Goal: Task Accomplishment & Management: Complete application form

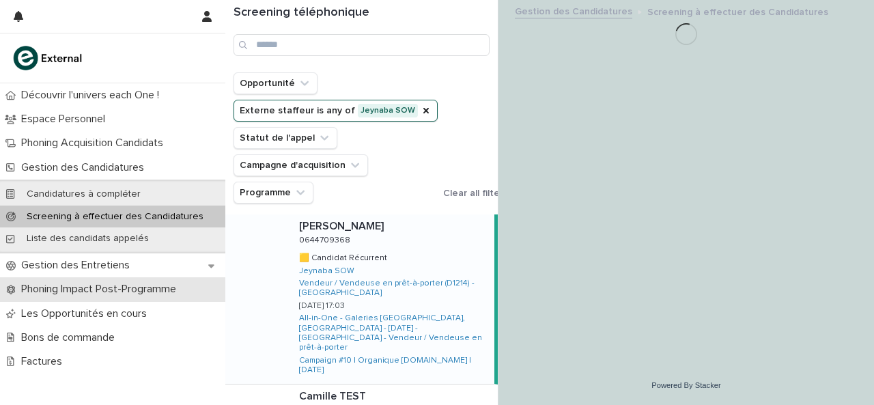
click at [81, 291] on p "Phoning Impact Post-Programme" at bounding box center [101, 289] width 171 height 13
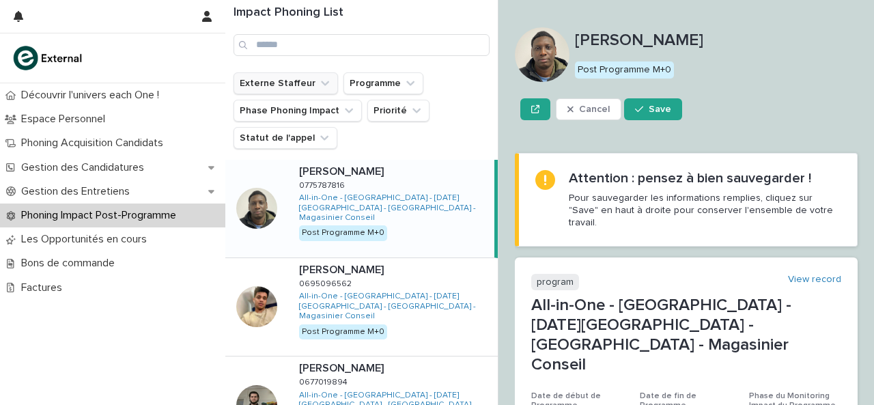
click at [292, 86] on button "Externe Staffeur" at bounding box center [286, 83] width 105 height 22
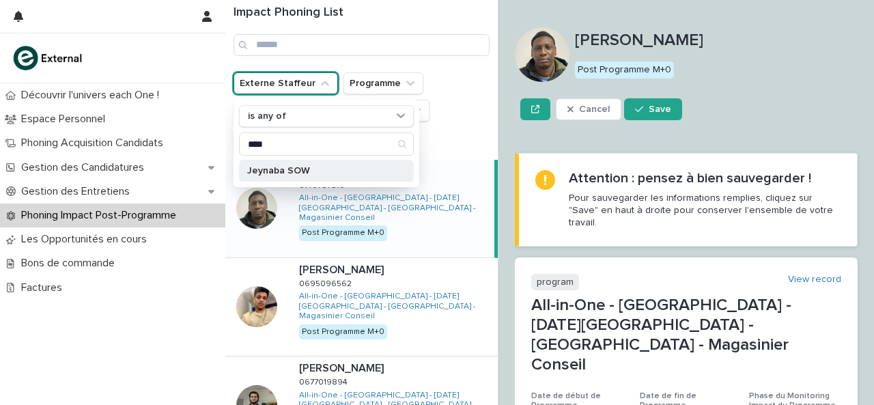
type input "****"
click at [269, 168] on p "Jeynaba SOW" at bounding box center [319, 171] width 145 height 10
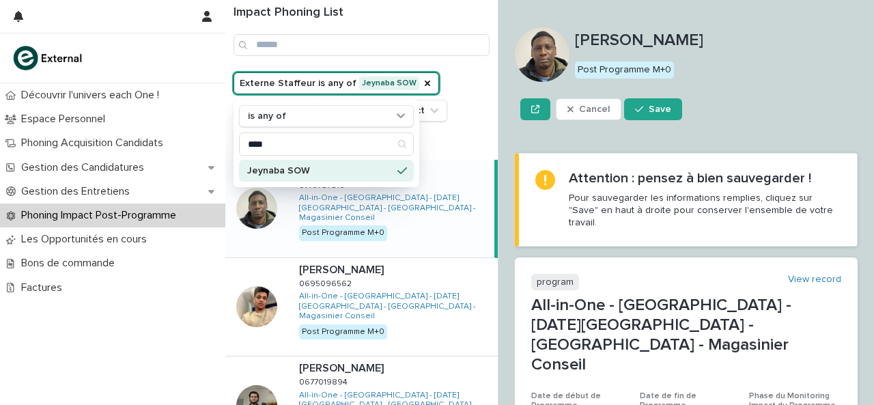
click at [463, 108] on div "Externe Staffeur is any of Jeynaba SOW is any of **** Jeynaba SOW Programme Pha…" at bounding box center [362, 110] width 256 height 77
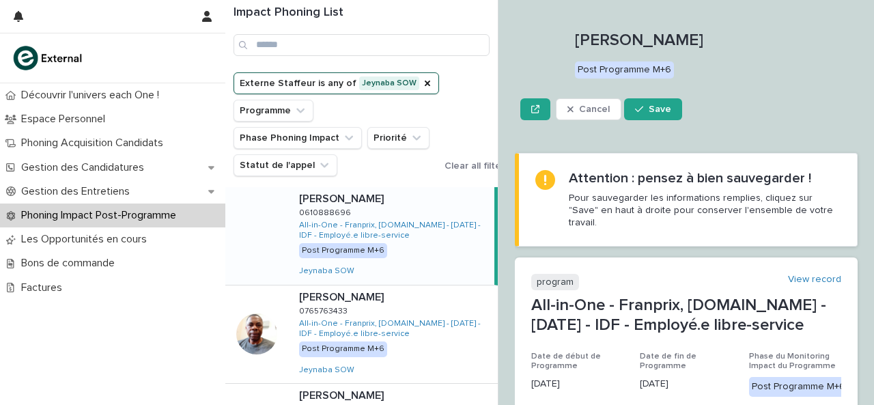
scroll to position [333, 0]
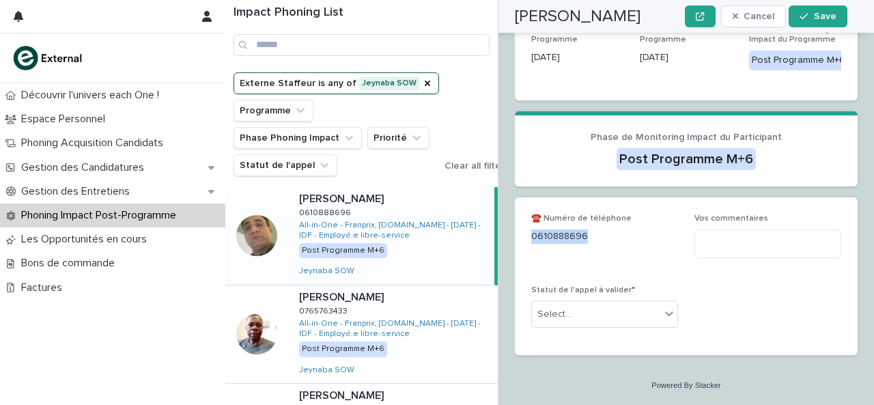
drag, startPoint x: 531, startPoint y: 236, endPoint x: 617, endPoint y: 242, distance: 86.3
click at [617, 242] on p "0610888696" at bounding box center [604, 237] width 147 height 14
copy p "0610888696"
click at [741, 244] on textarea at bounding box center [768, 244] width 147 height 29
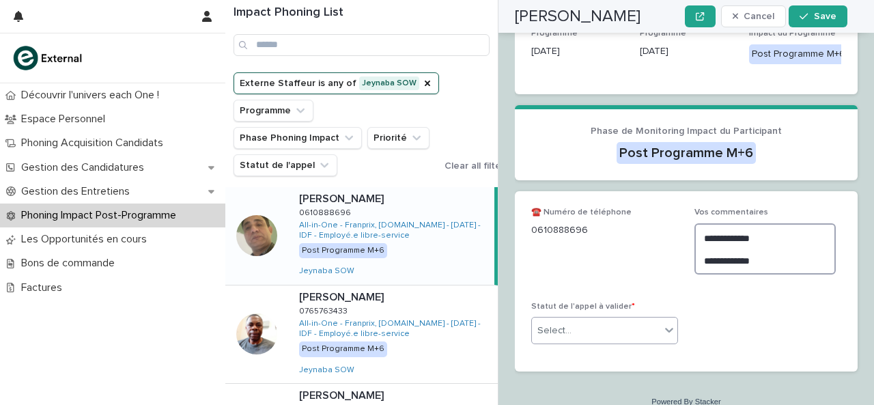
type textarea "**********"
click at [643, 334] on div "Select..." at bounding box center [596, 331] width 128 height 23
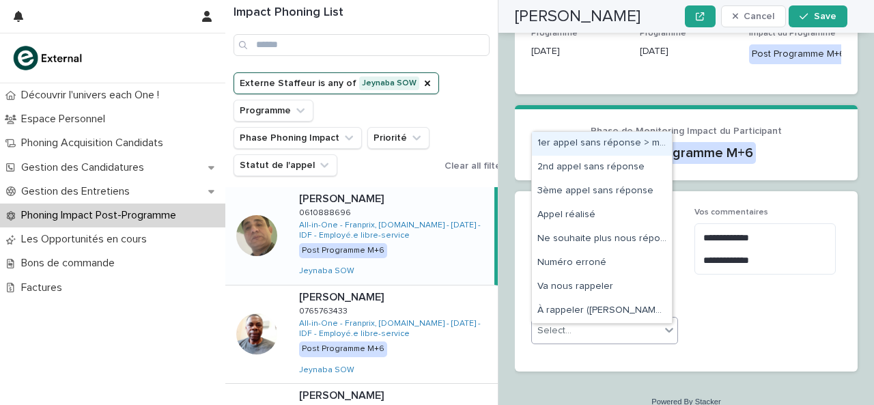
click at [572, 137] on div "1er appel sans réponse > message laissé" at bounding box center [602, 144] width 140 height 24
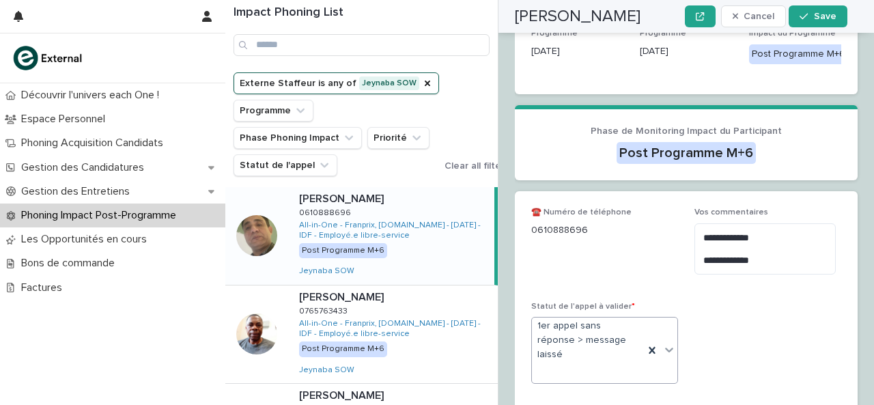
scroll to position [352, 0]
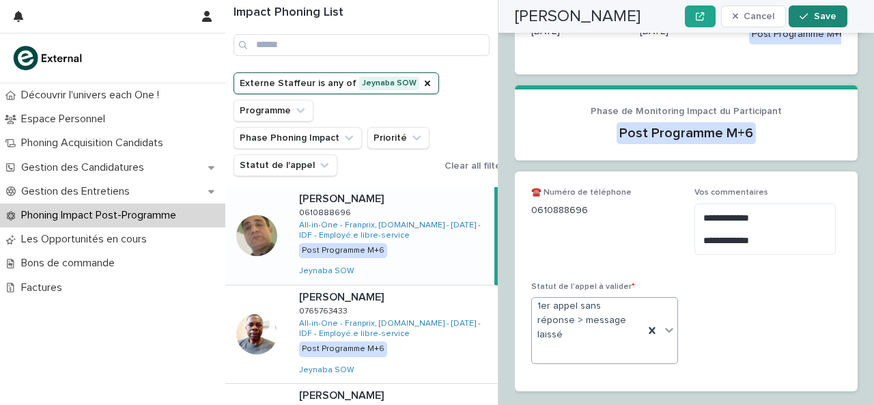
click at [807, 16] on icon "button" at bounding box center [804, 17] width 8 height 6
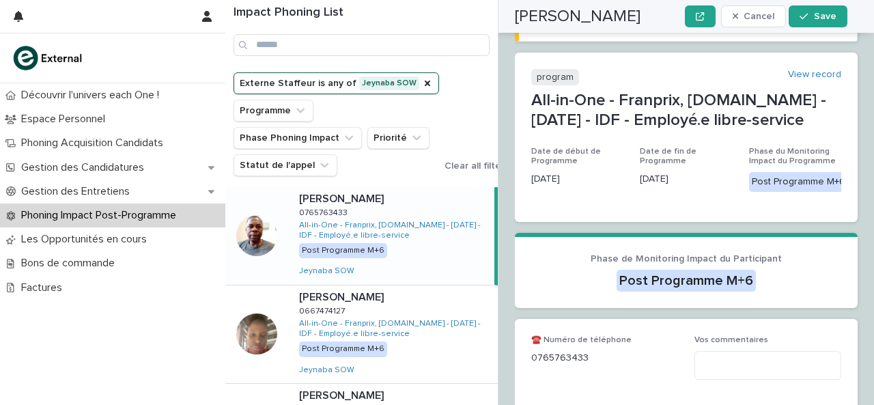
scroll to position [333, 0]
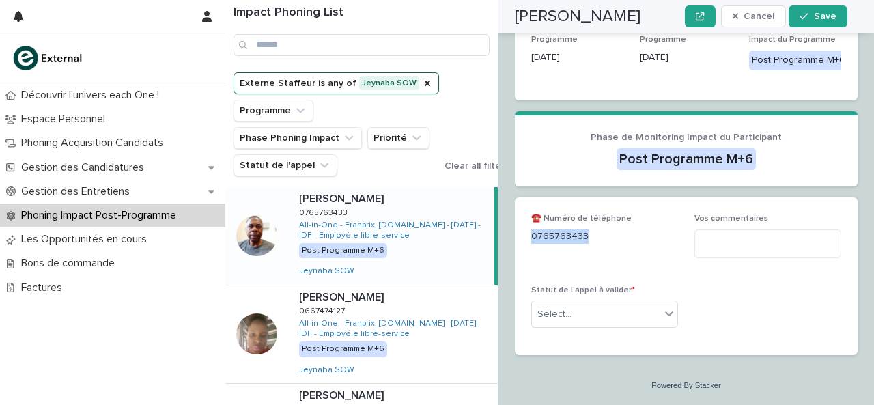
drag, startPoint x: 533, startPoint y: 237, endPoint x: 597, endPoint y: 240, distance: 63.6
click at [597, 240] on p "0765763433" at bounding box center [604, 237] width 147 height 14
copy p "0765763433"
click at [738, 253] on textarea at bounding box center [768, 244] width 147 height 29
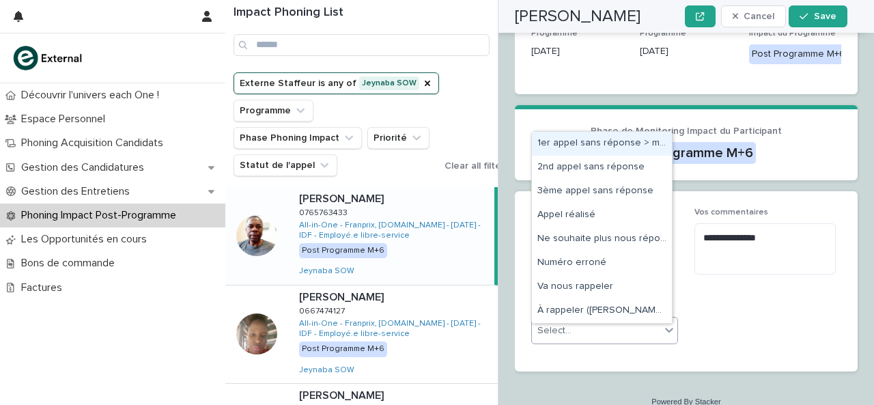
click at [626, 342] on div "Select..." at bounding box center [596, 331] width 128 height 23
click at [586, 145] on div "1er appel sans réponse > message laissé" at bounding box center [602, 144] width 140 height 24
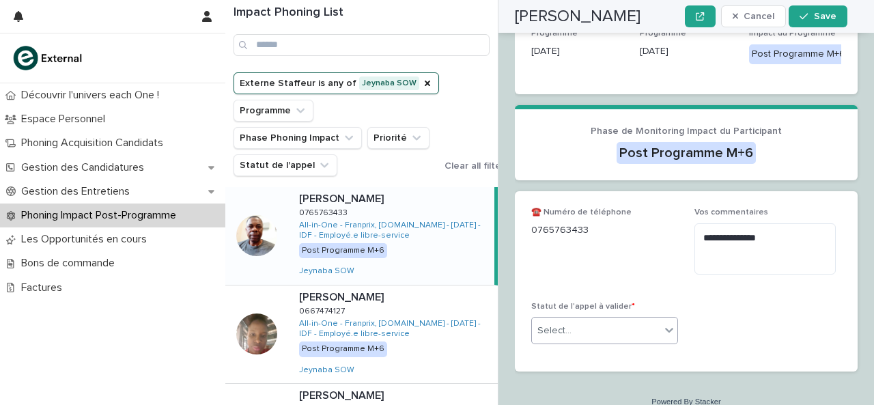
scroll to position [352, 0]
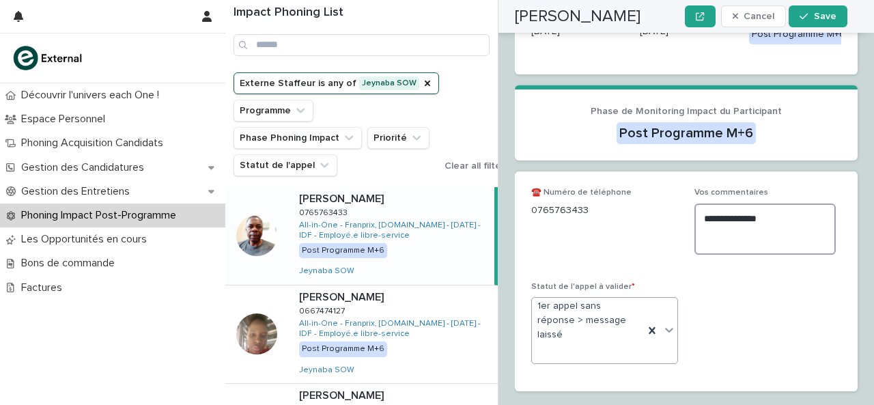
click at [708, 251] on textarea "**********" at bounding box center [765, 229] width 141 height 51
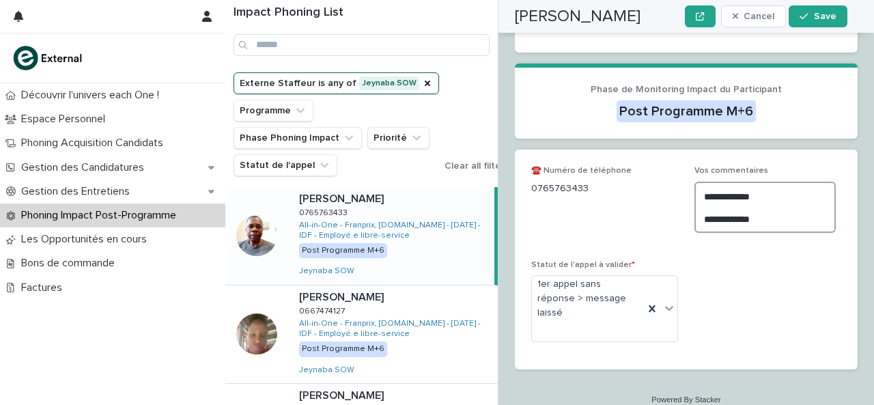
scroll to position [382, 0]
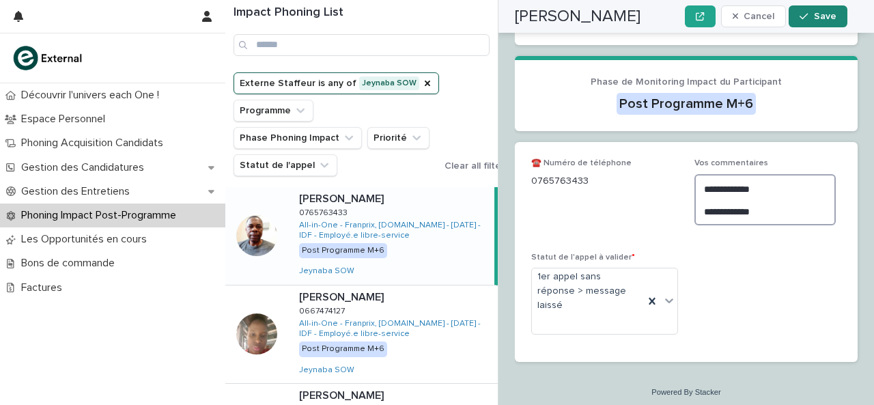
type textarea "**********"
click at [801, 16] on icon "button" at bounding box center [804, 17] width 8 height 10
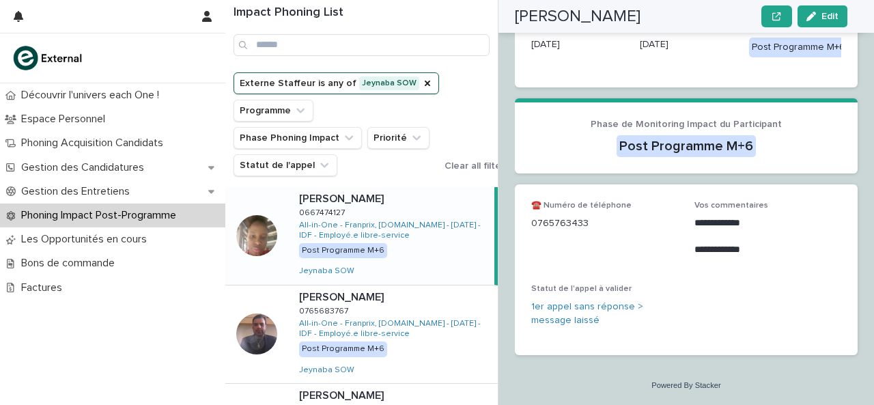
scroll to position [289, 0]
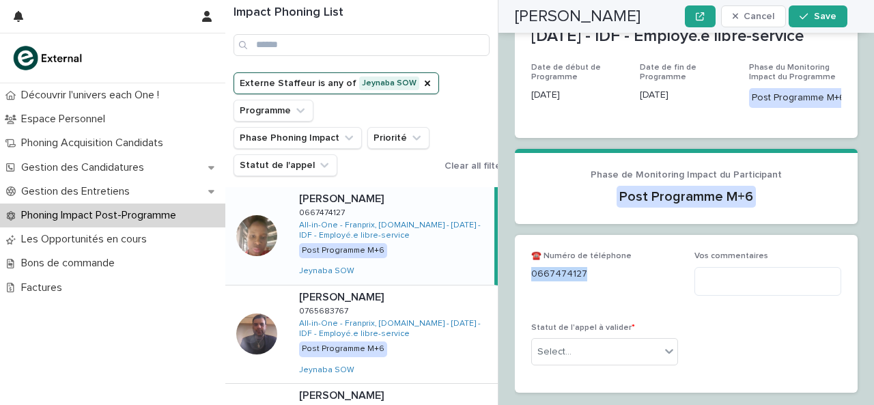
drag, startPoint x: 531, startPoint y: 283, endPoint x: 589, endPoint y: 287, distance: 57.5
click at [589, 281] on p "0667474127" at bounding box center [604, 274] width 147 height 14
copy p "0667474127"
click at [702, 296] on textarea at bounding box center [768, 281] width 147 height 29
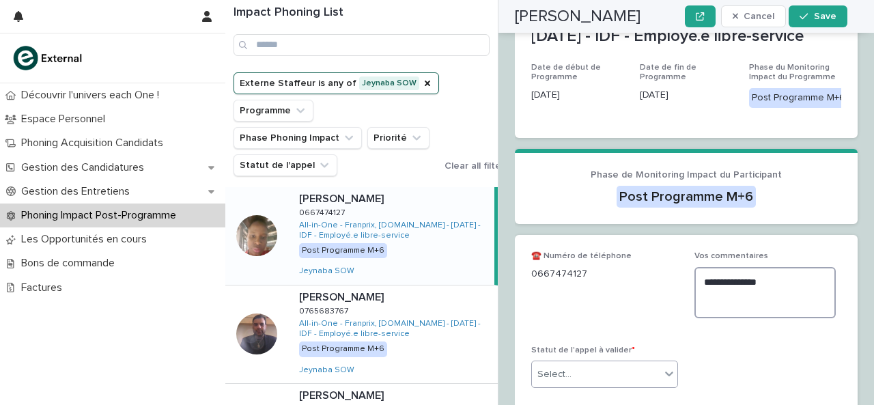
type textarea "**********"
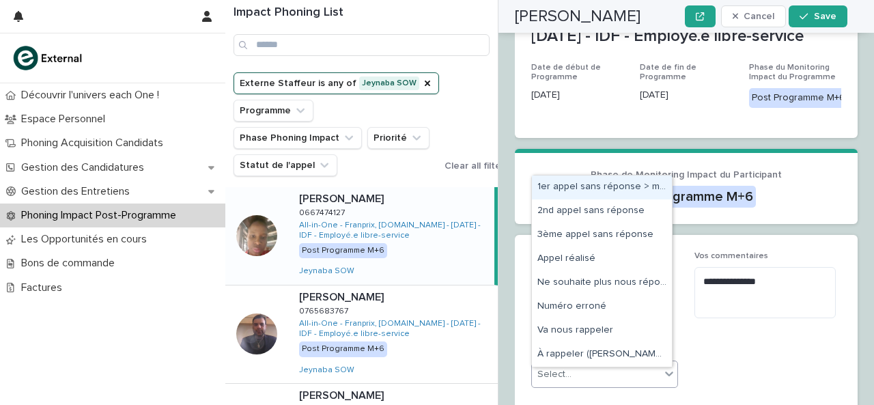
click at [663, 380] on icon at bounding box center [670, 374] width 14 height 14
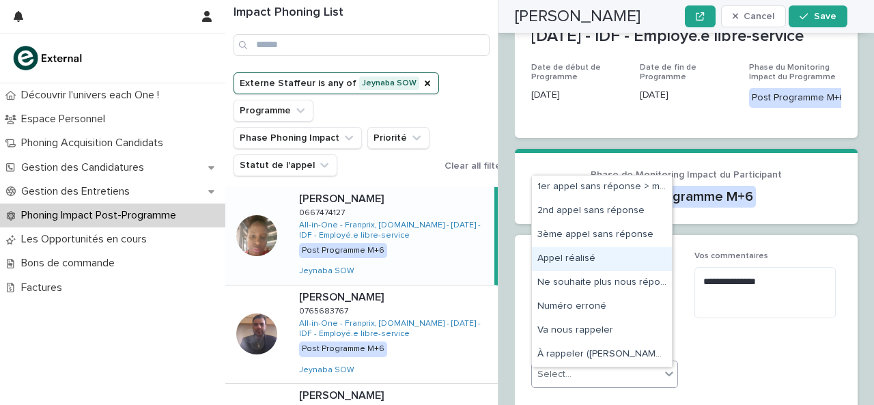
click at [617, 264] on div "Appel réalisé" at bounding box center [602, 259] width 140 height 24
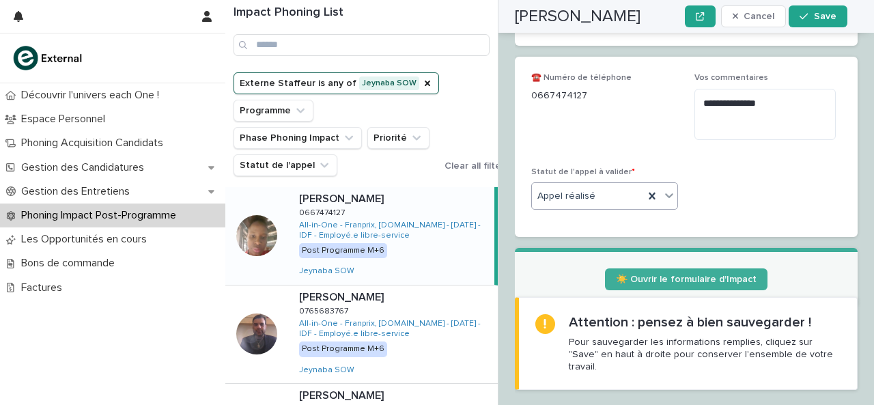
scroll to position [502, 0]
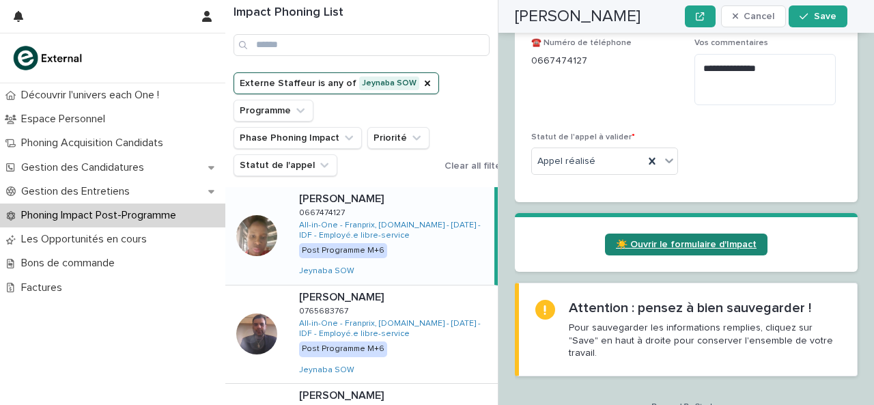
click at [635, 242] on link "☀️ Ouvrir le formulaire d'Impact" at bounding box center [686, 245] width 163 height 22
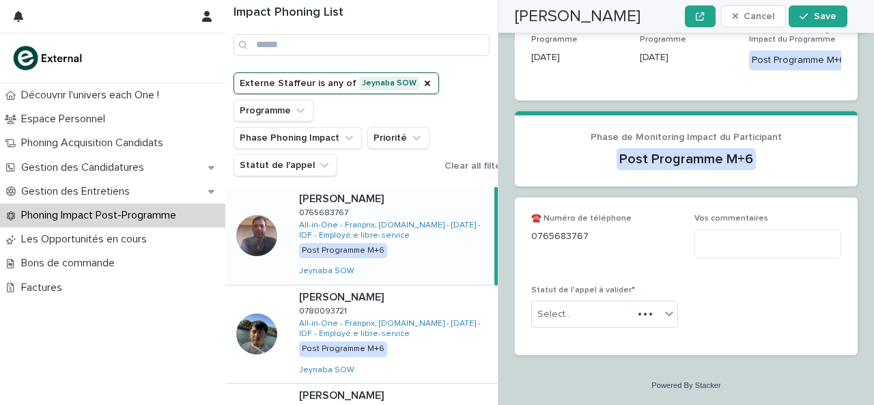
scroll to position [333, 0]
drag, startPoint x: 810, startPoint y: 23, endPoint x: 795, endPoint y: 170, distance: 147.6
click at [553, 236] on p "0765683767" at bounding box center [604, 237] width 147 height 14
drag, startPoint x: 533, startPoint y: 236, endPoint x: 622, endPoint y: 238, distance: 88.8
click at [622, 238] on p "0765683767" at bounding box center [604, 237] width 147 height 14
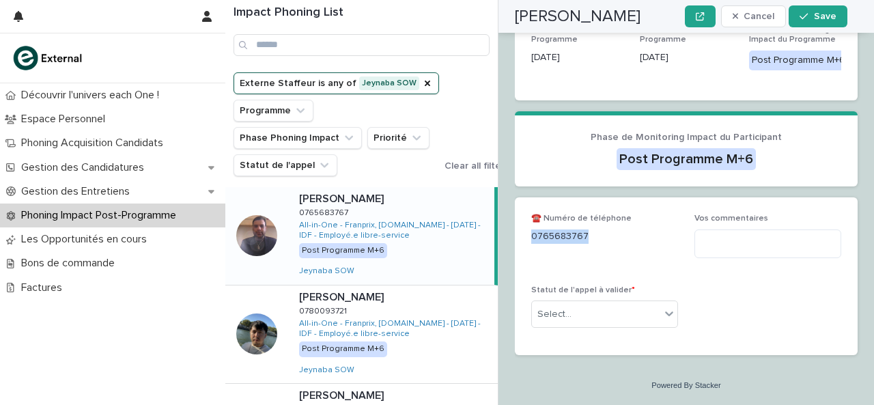
copy p "0765683767"
click at [736, 248] on textarea at bounding box center [768, 244] width 147 height 29
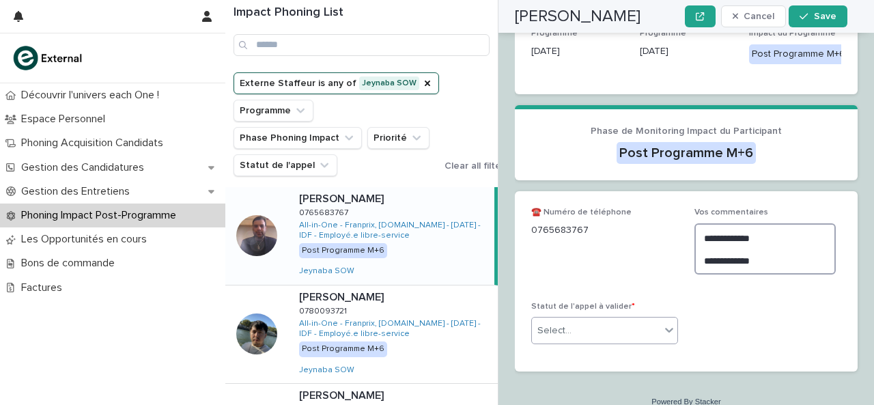
type textarea "**********"
click at [639, 335] on div "Select..." at bounding box center [596, 331] width 128 height 23
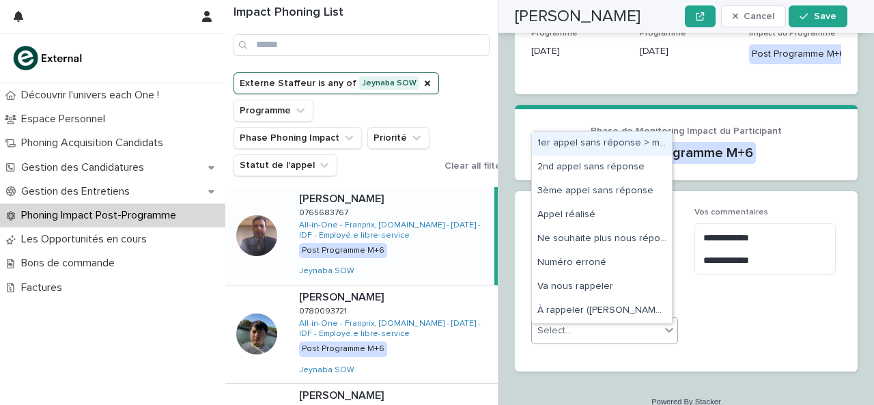
drag, startPoint x: 624, startPoint y: 161, endPoint x: 622, endPoint y: 148, distance: 12.5
click at [622, 148] on div "1er appel sans réponse > message laissé" at bounding box center [602, 144] width 140 height 24
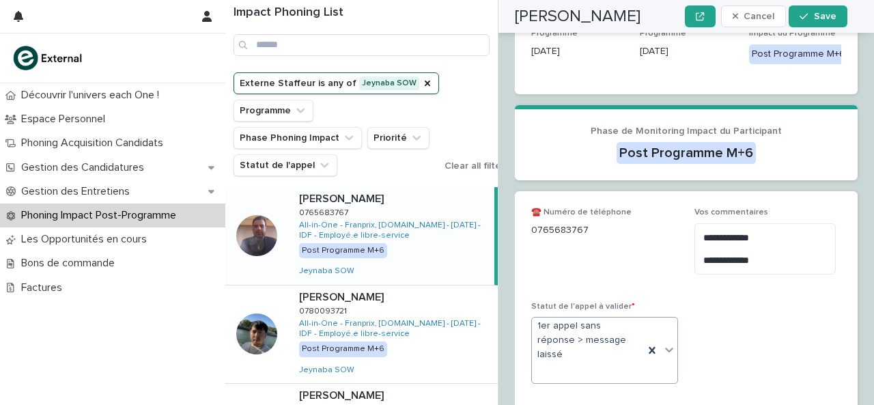
scroll to position [352, 0]
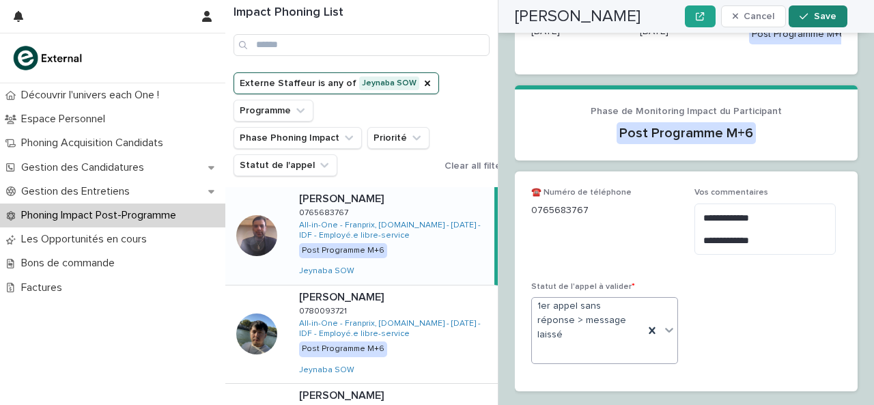
click at [808, 12] on icon "button" at bounding box center [804, 17] width 8 height 10
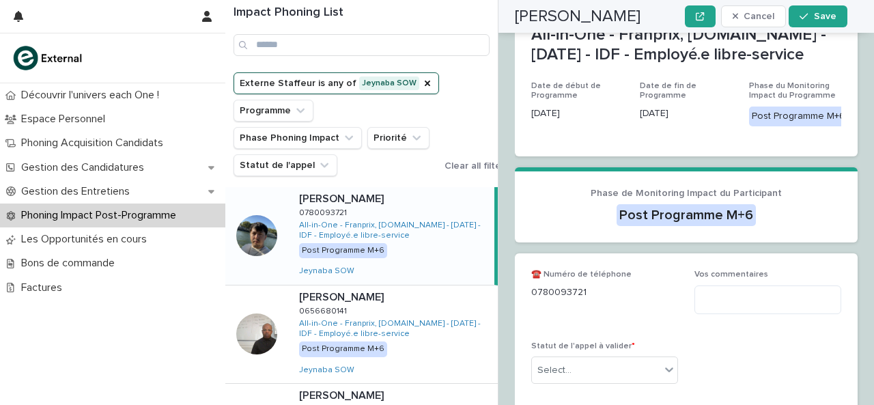
scroll to position [279, 0]
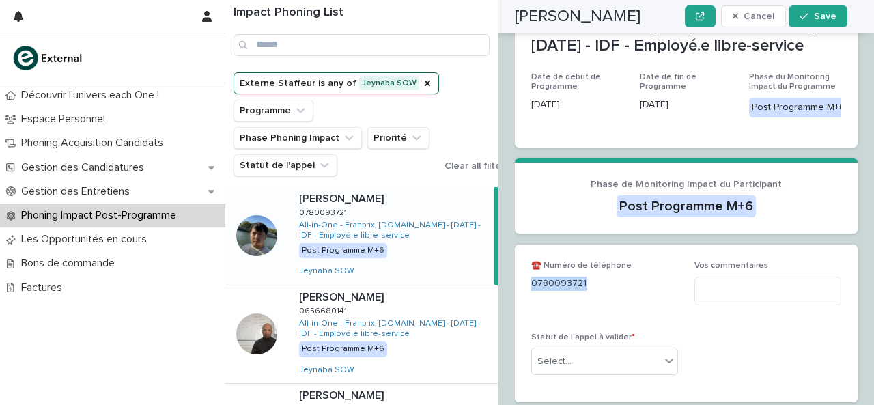
drag, startPoint x: 539, startPoint y: 286, endPoint x: 601, endPoint y: 281, distance: 62.4
click at [601, 281] on div "0780093721" at bounding box center [604, 282] width 147 height 17
copy p "0780093721"
click at [747, 302] on textarea at bounding box center [768, 291] width 147 height 29
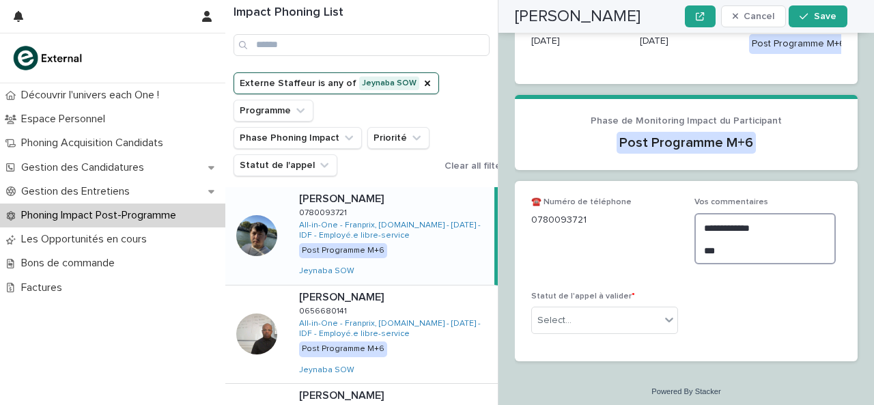
scroll to position [355, 0]
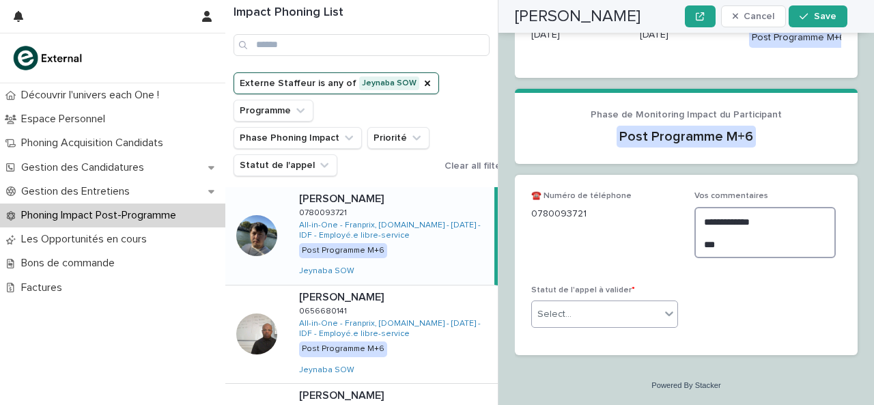
type textarea "**********"
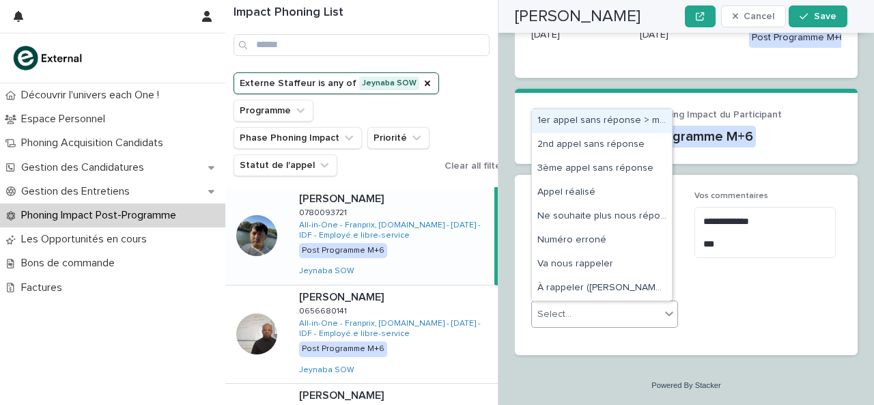
click at [663, 318] on icon at bounding box center [670, 314] width 14 height 14
click at [628, 125] on div "1er appel sans réponse > message laissé" at bounding box center [602, 121] width 140 height 24
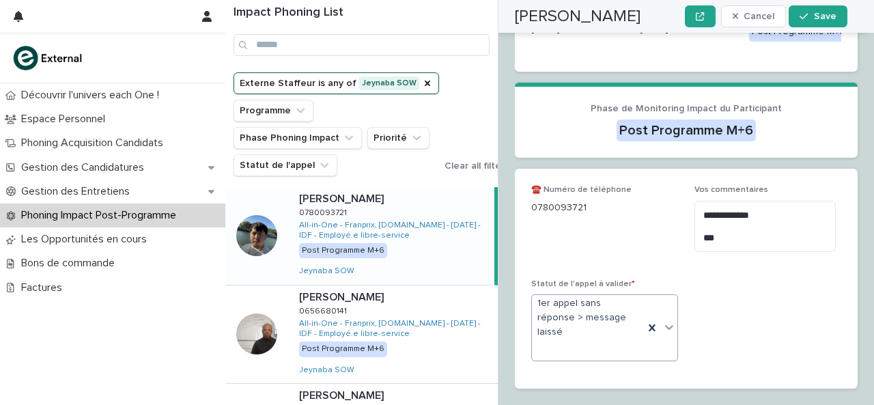
scroll to position [374, 0]
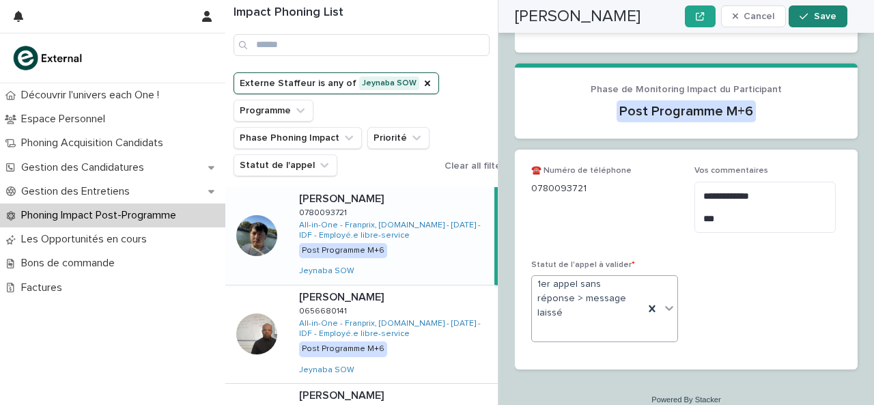
click at [798, 14] on button "Save" at bounding box center [818, 16] width 58 height 22
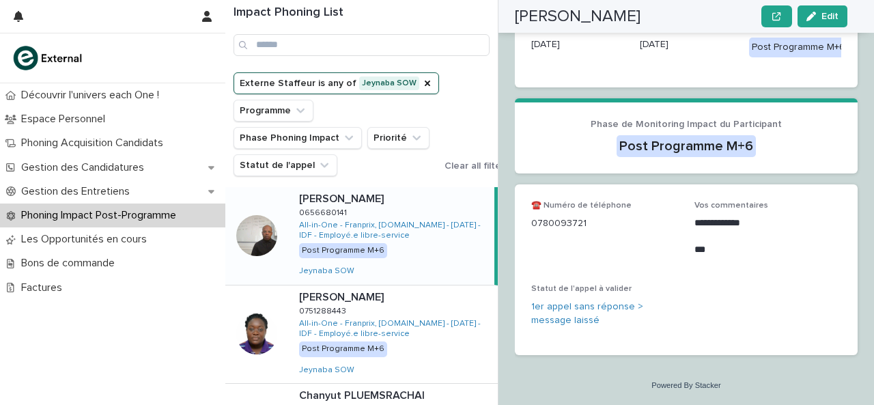
scroll to position [281, 0]
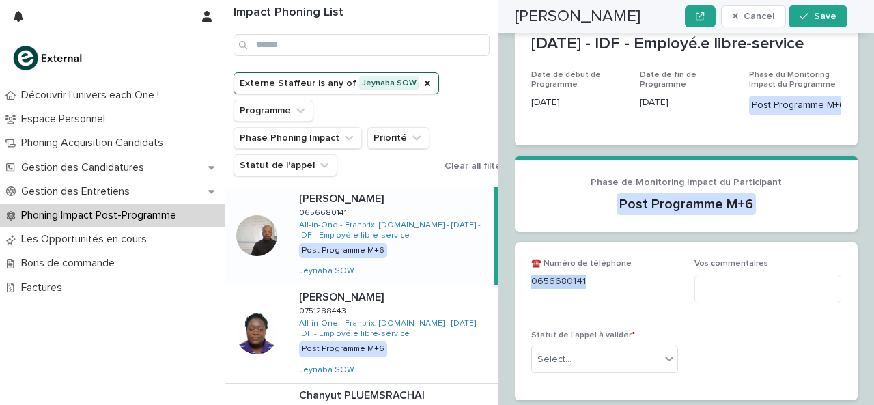
drag, startPoint x: 533, startPoint y: 292, endPoint x: 592, endPoint y: 292, distance: 58.7
click at [592, 289] on p "0656680141" at bounding box center [604, 282] width 147 height 14
copy p "0656680141"
click at [725, 299] on textarea at bounding box center [768, 289] width 147 height 29
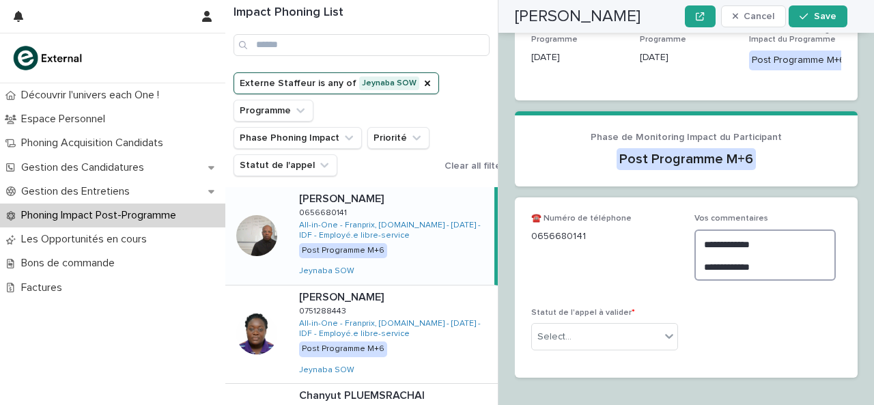
scroll to position [327, 0]
type textarea "**********"
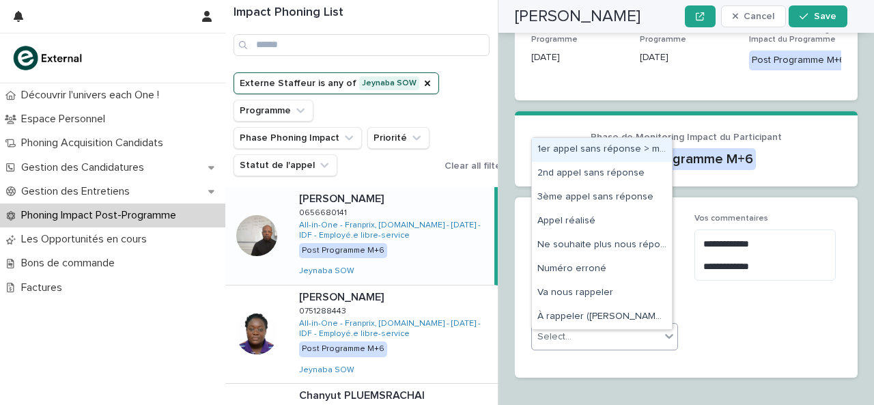
click at [663, 339] on icon at bounding box center [670, 336] width 14 height 14
click at [612, 155] on div "1er appel sans réponse > message laissé" at bounding box center [602, 150] width 140 height 24
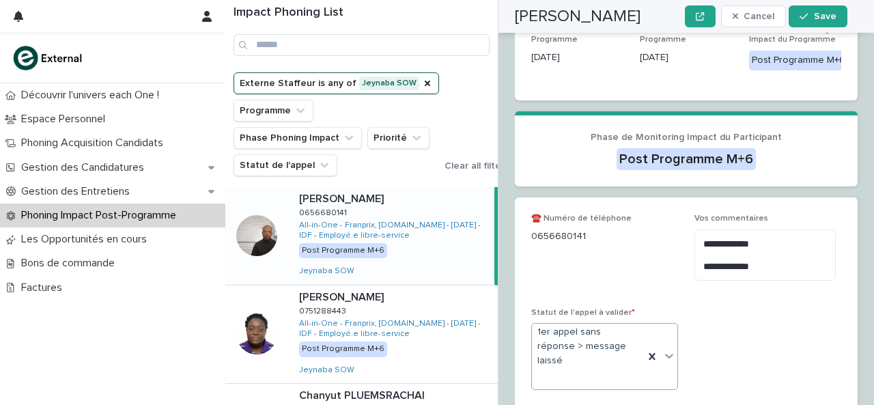
scroll to position [346, 0]
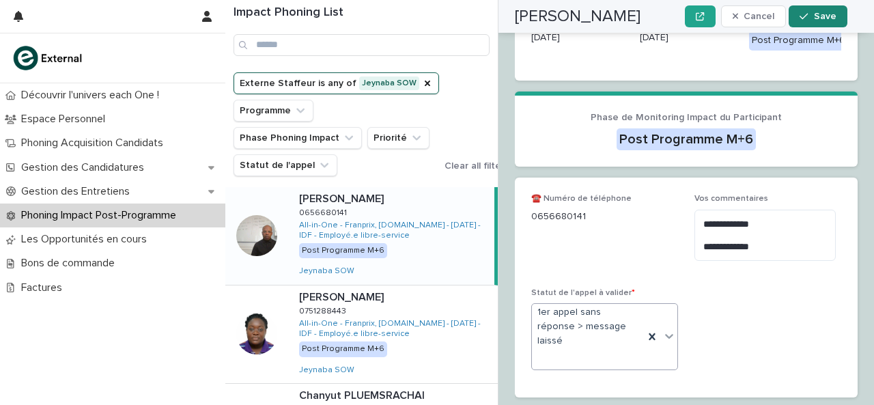
click at [827, 12] on span "Save" at bounding box center [825, 17] width 23 height 10
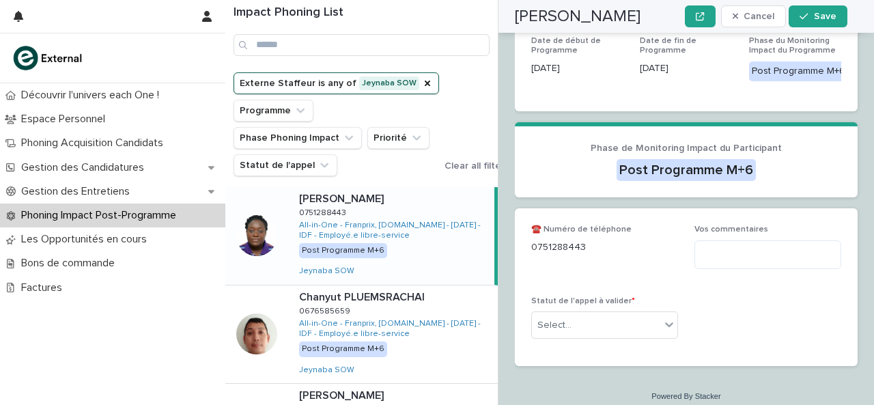
scroll to position [316, 0]
drag, startPoint x: 533, startPoint y: 254, endPoint x: 612, endPoint y: 266, distance: 80.1
click at [612, 264] on div "☎️ Numéro de téléphone [PHONE_NUMBER]" at bounding box center [604, 244] width 147 height 40
copy p "0751288443"
click at [730, 255] on textarea at bounding box center [768, 254] width 147 height 29
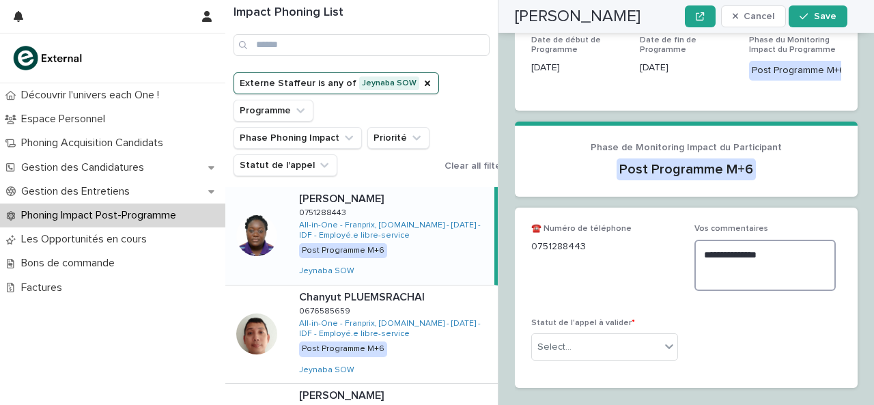
scroll to position [355, 0]
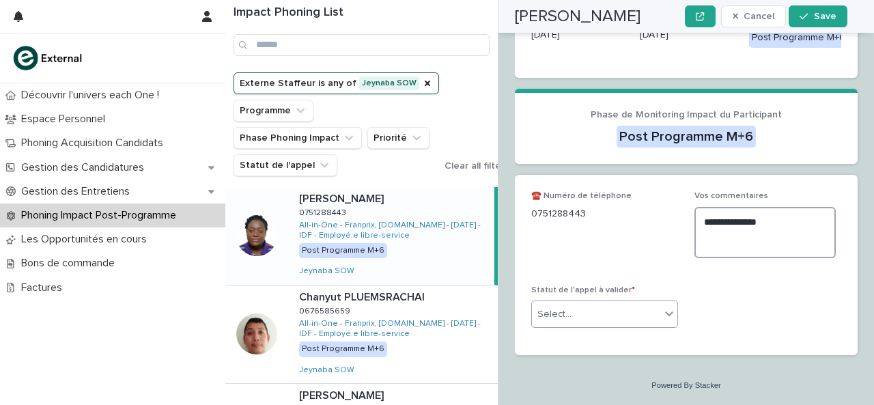
type textarea "**********"
click at [648, 314] on div "Select..." at bounding box center [596, 314] width 128 height 23
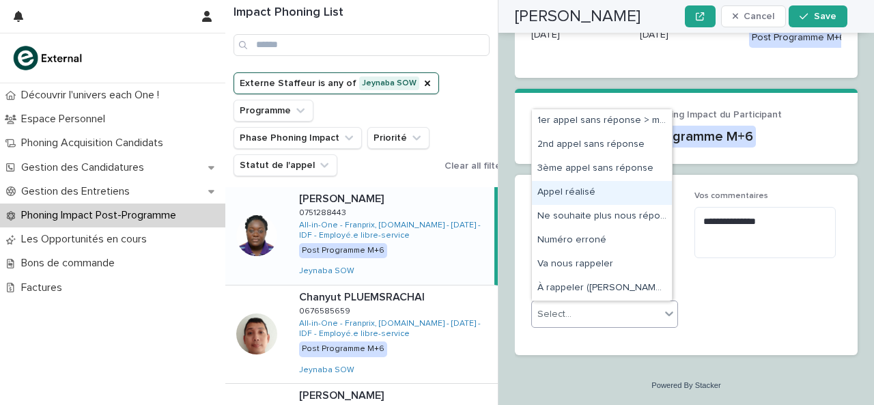
click at [624, 189] on div "Appel réalisé" at bounding box center [602, 193] width 140 height 24
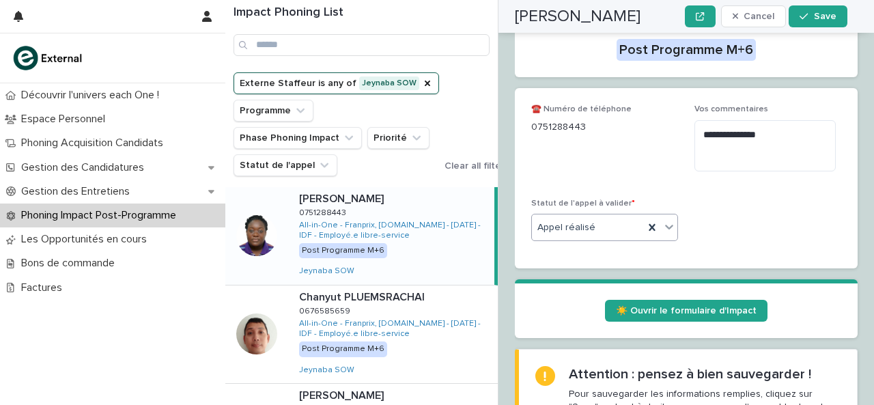
scroll to position [516, 0]
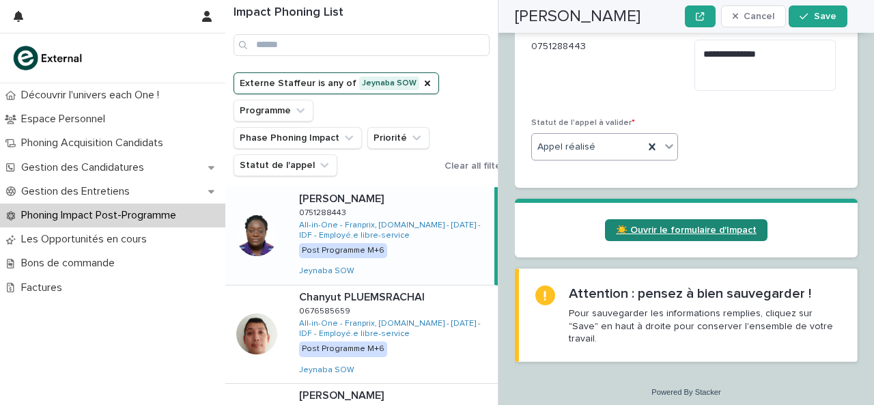
click at [641, 235] on span "☀️ Ouvrir le formulaire d'Impact" at bounding box center [686, 230] width 141 height 10
click at [827, 17] on span "Save" at bounding box center [825, 17] width 23 height 10
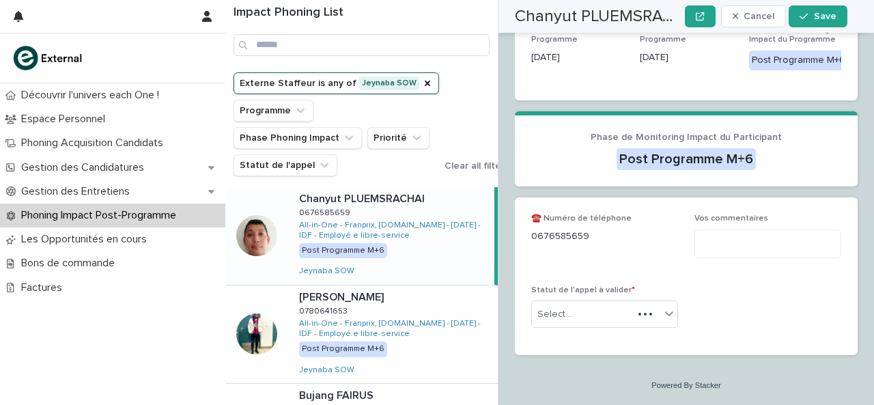
scroll to position [333, 0]
drag, startPoint x: 533, startPoint y: 238, endPoint x: 593, endPoint y: 240, distance: 60.1
click at [593, 240] on p "0676585659" at bounding box center [604, 237] width 147 height 14
copy p "0676585659"
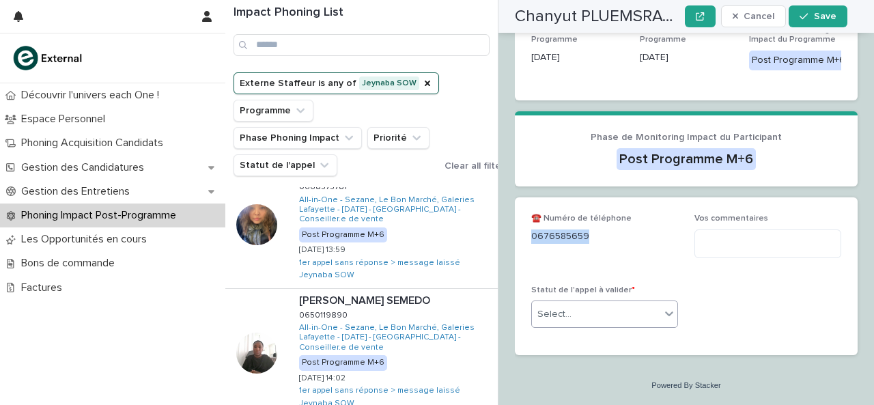
scroll to position [222, 0]
click at [721, 248] on textarea at bounding box center [768, 244] width 147 height 29
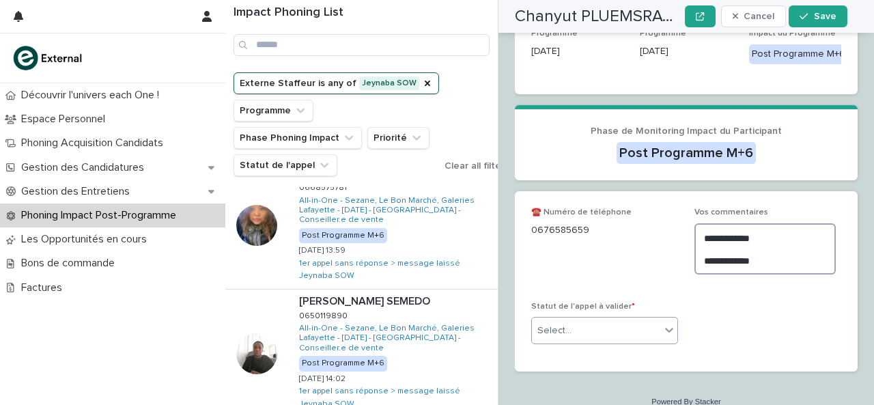
type textarea "**********"
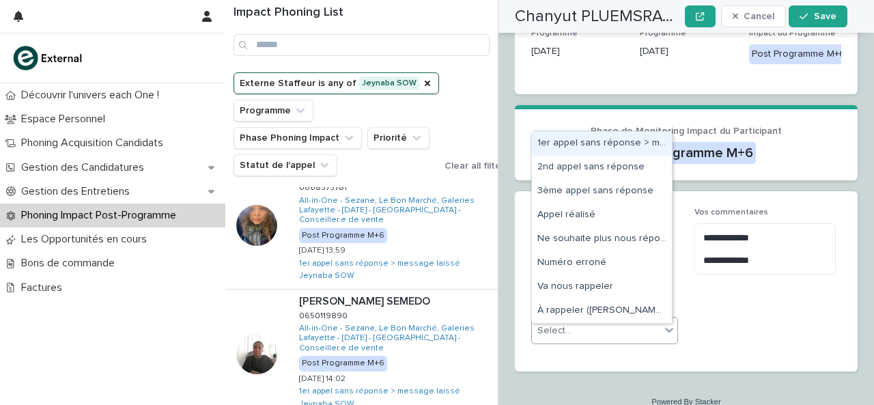
click at [661, 330] on div at bounding box center [669, 330] width 16 height 25
click at [622, 139] on div "1er appel sans réponse > message laissé" at bounding box center [602, 144] width 140 height 24
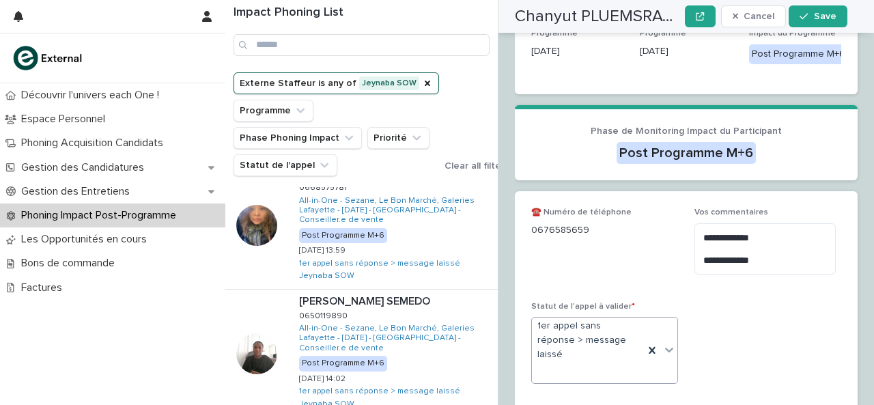
scroll to position [352, 0]
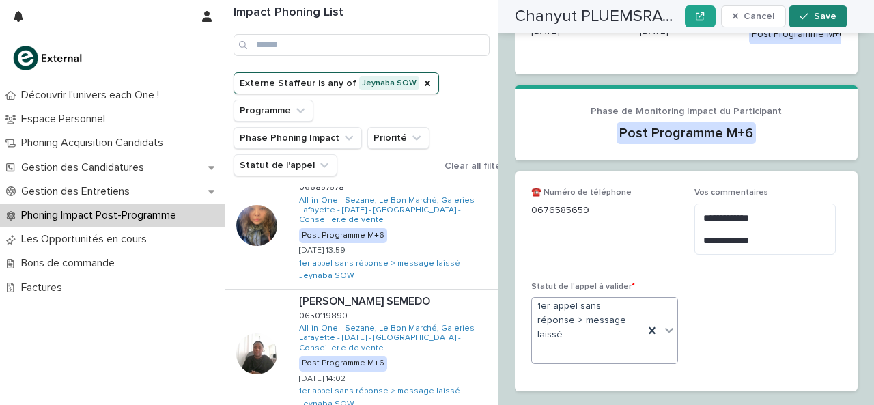
click at [810, 12] on div "button" at bounding box center [807, 17] width 14 height 10
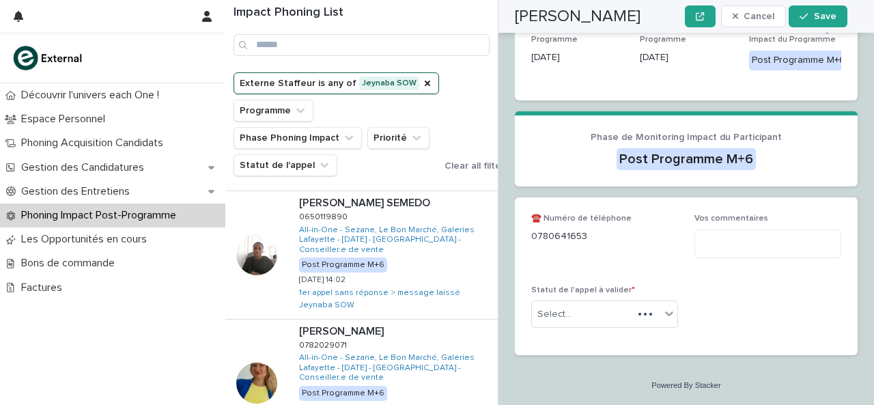
scroll to position [260, 0]
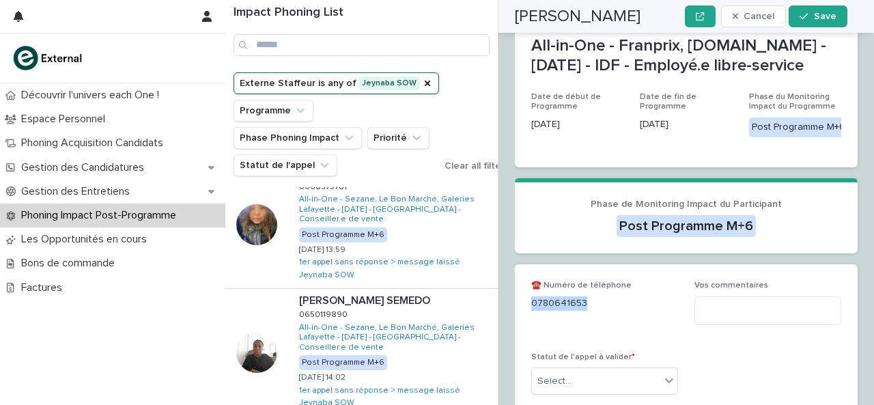
drag, startPoint x: 530, startPoint y: 309, endPoint x: 607, endPoint y: 309, distance: 76.5
click at [607, 309] on div "☎️ Numéro de téléphone [PHONE_NUMBER] Vos commentaires Statut de l'appel à vali…" at bounding box center [686, 343] width 343 height 158
copy p "0780641653"
type textarea "*"
click at [730, 316] on textarea "*" at bounding box center [765, 310] width 141 height 29
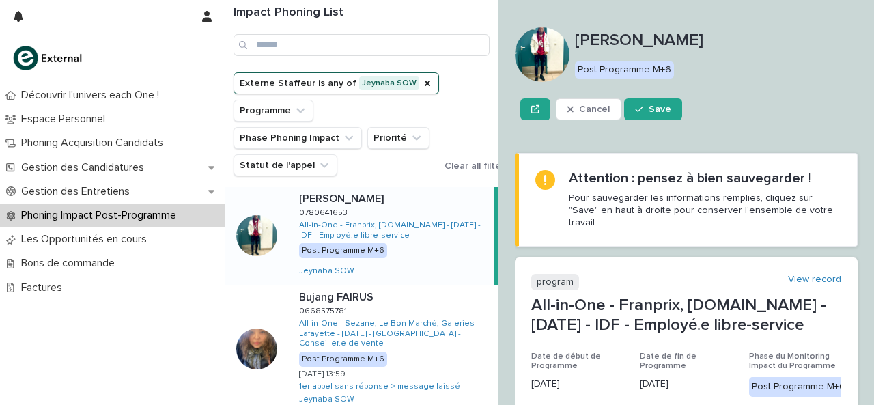
scroll to position [333, 0]
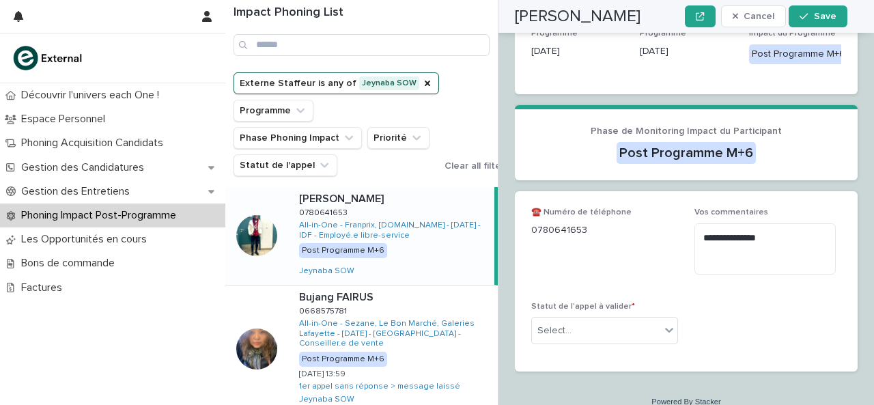
click at [608, 355] on div "Statut de l'appel à valider * Select..." at bounding box center [604, 328] width 147 height 53
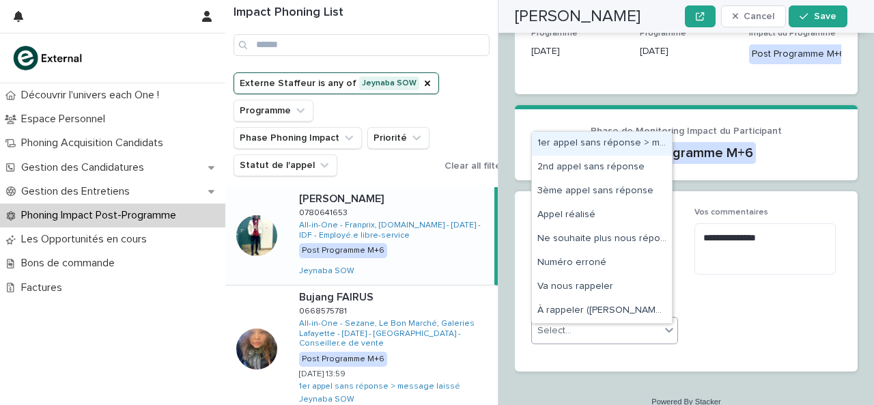
click at [605, 342] on div "Select..." at bounding box center [596, 331] width 128 height 23
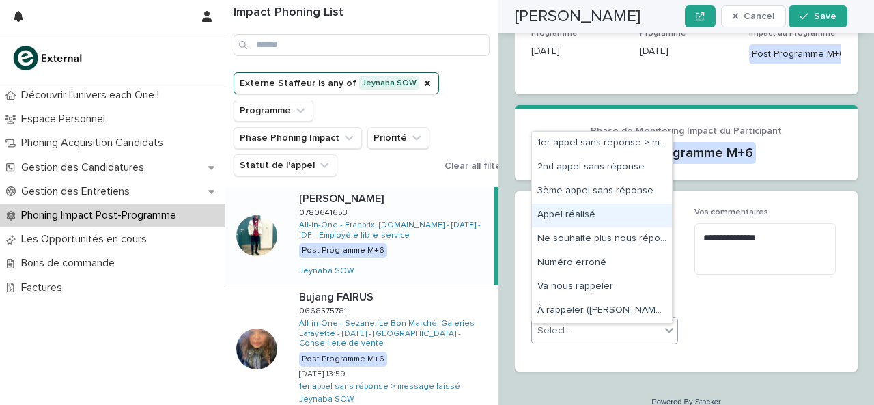
click at [563, 204] on div "Appel réalisé" at bounding box center [602, 216] width 140 height 24
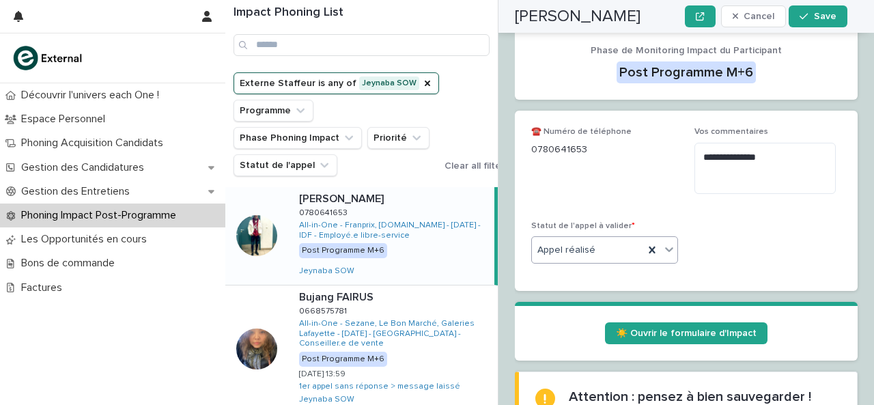
scroll to position [516, 0]
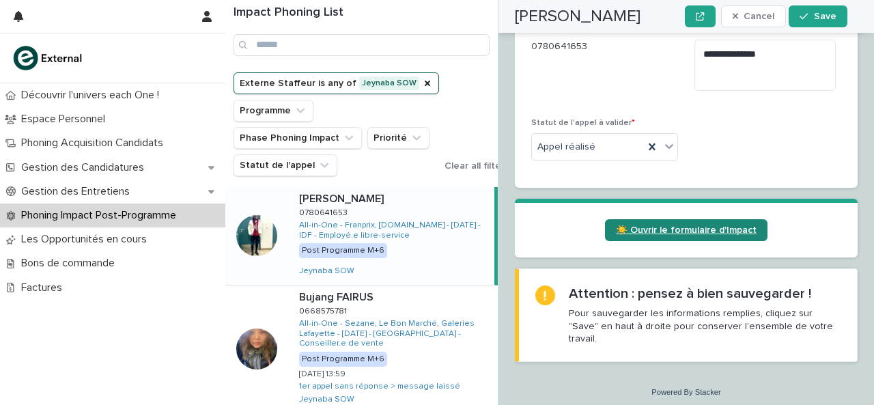
click at [694, 235] on span "☀️ Ouvrir le formulaire d'Impact" at bounding box center [686, 230] width 141 height 10
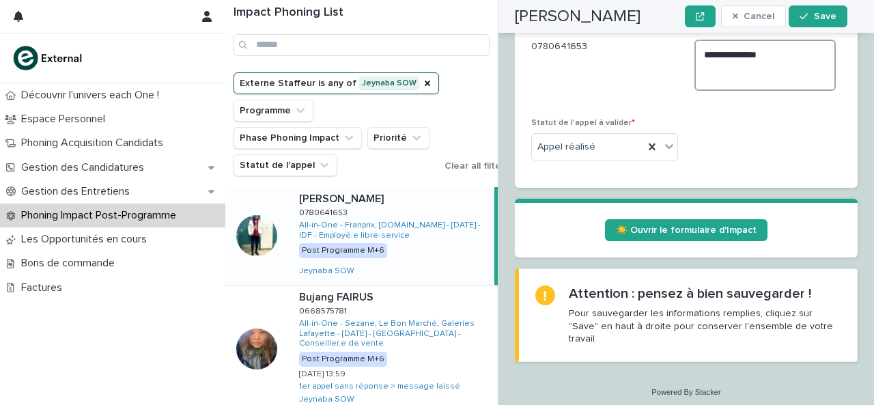
click at [717, 89] on textarea "**********" at bounding box center [765, 65] width 141 height 51
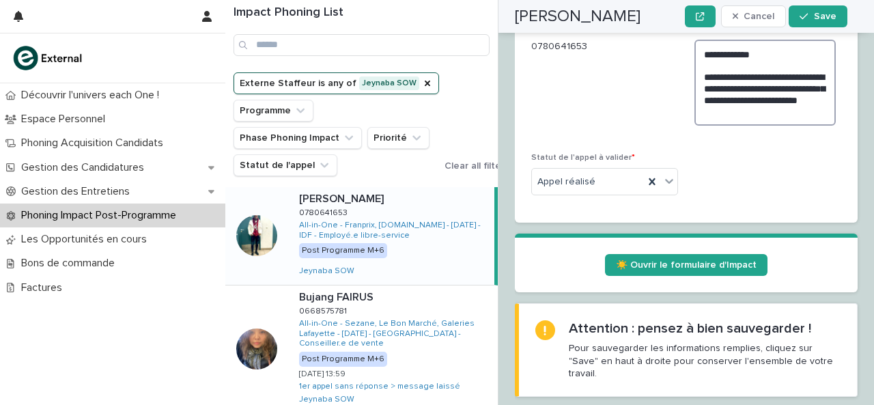
drag, startPoint x: 698, startPoint y: 85, endPoint x: 743, endPoint y: 139, distance: 69.8
click at [743, 137] on div "**********" at bounding box center [768, 80] width 147 height 113
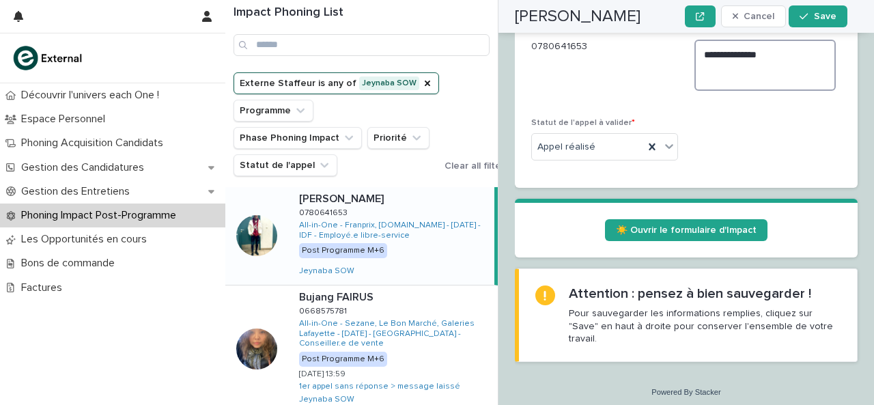
paste textarea "**********"
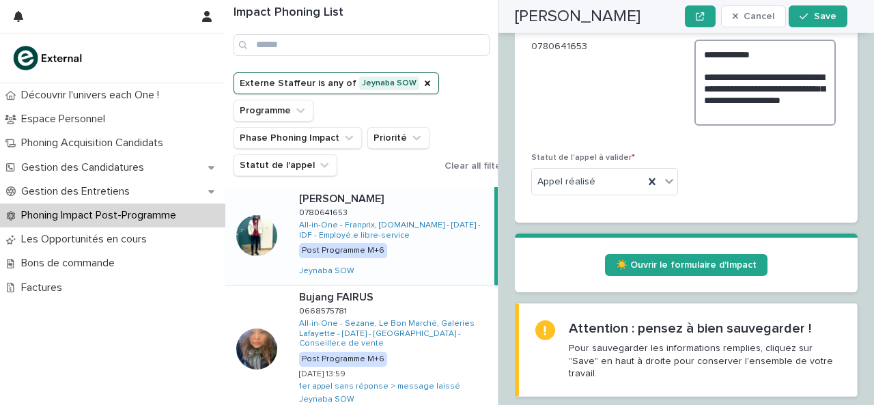
type textarea "**********"
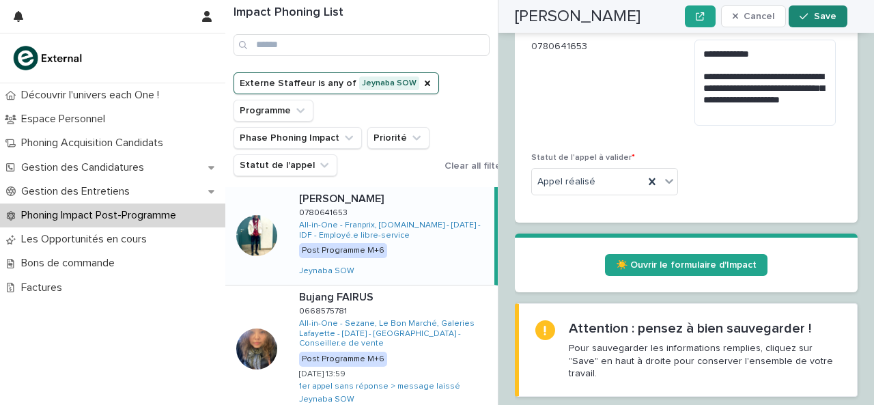
click at [818, 16] on span "Save" at bounding box center [825, 17] width 23 height 10
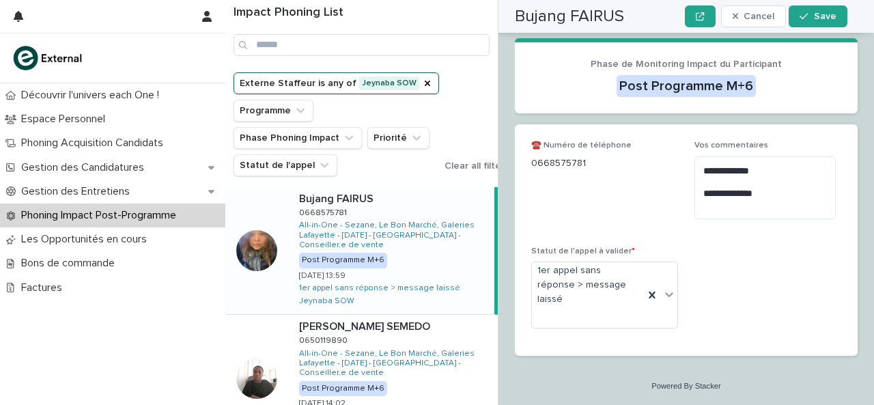
scroll to position [281, 0]
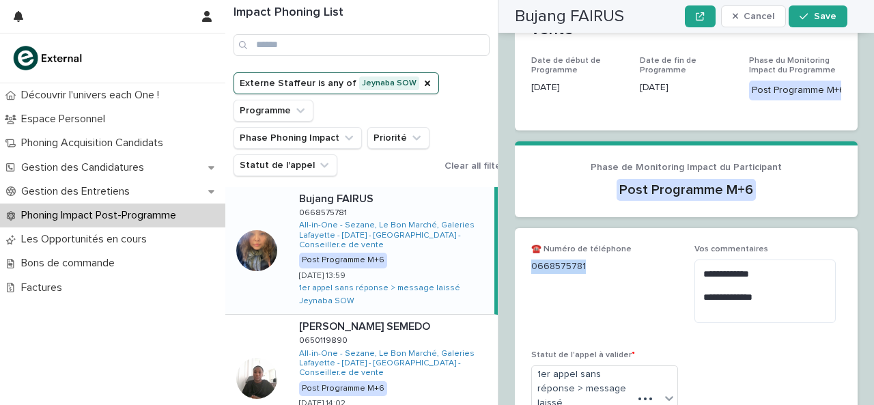
drag, startPoint x: 532, startPoint y: 288, endPoint x: 602, endPoint y: 285, distance: 70.4
click at [602, 274] on p "0668575781" at bounding box center [604, 267] width 147 height 14
click at [765, 322] on textarea "**********" at bounding box center [765, 291] width 141 height 63
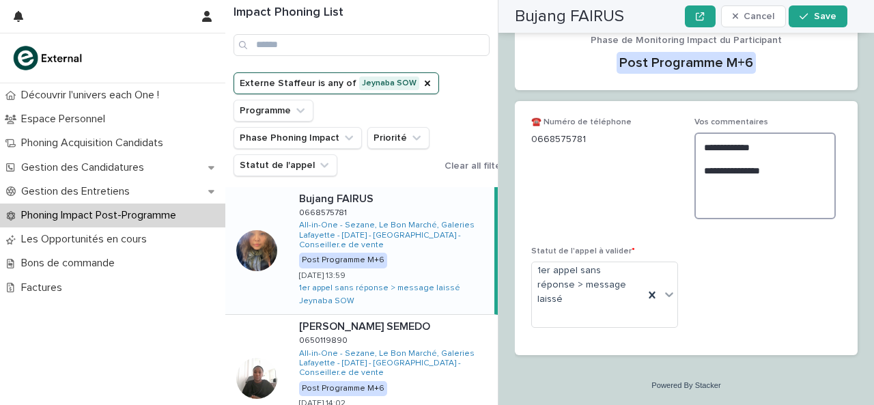
scroll to position [429, 0]
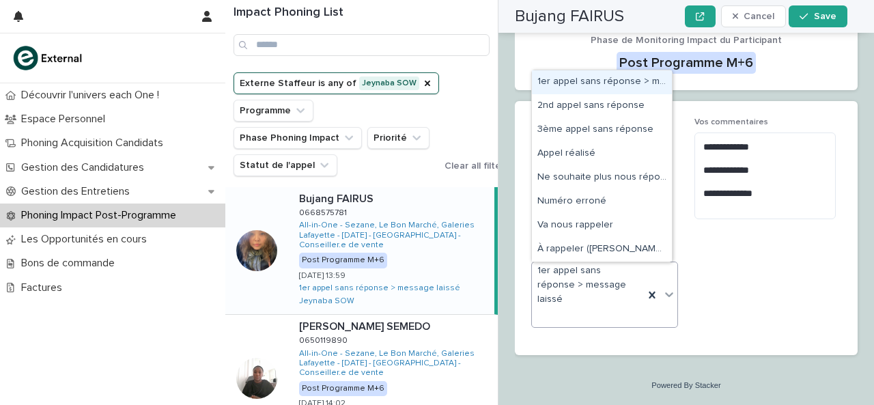
click at [665, 294] on icon at bounding box center [669, 294] width 8 height 5
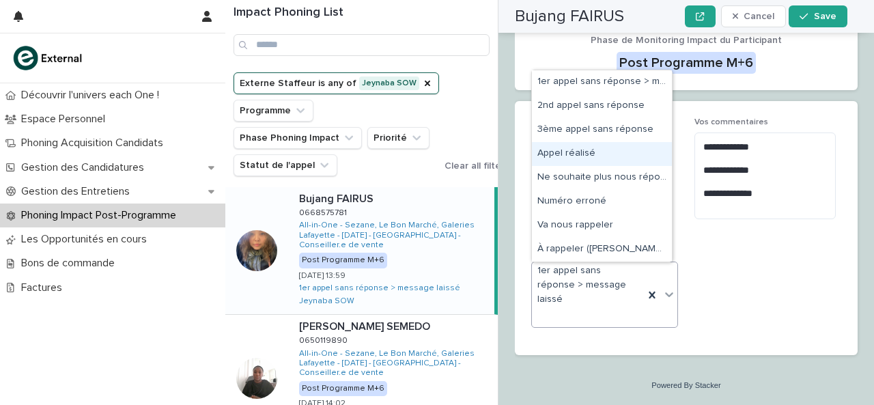
click at [597, 155] on div "Appel réalisé" at bounding box center [602, 154] width 140 height 24
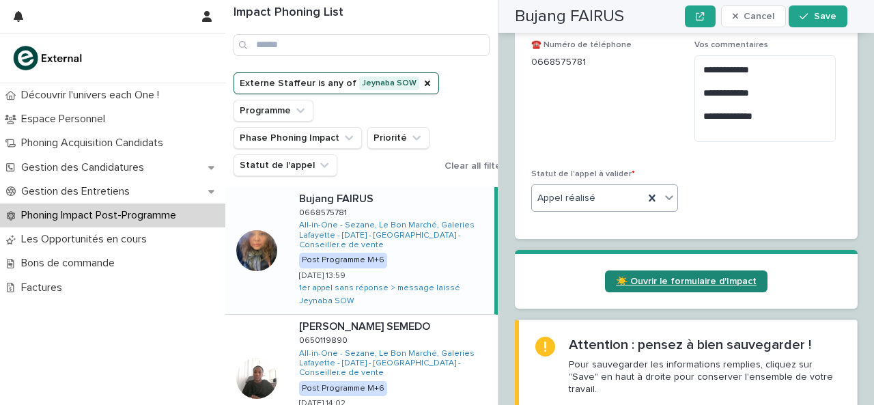
scroll to position [490, 0]
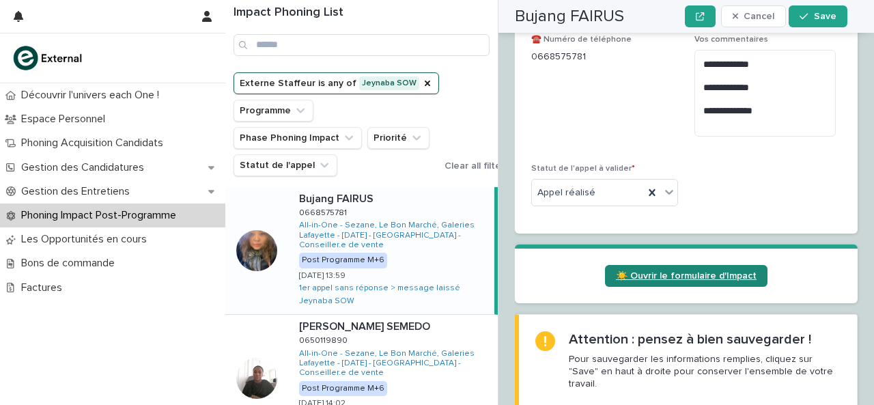
click at [637, 287] on link "☀️ Ouvrir le formulaire d'Impact" at bounding box center [686, 276] width 163 height 22
click at [643, 148] on span "☎️ Numéro de téléphone [PHONE_NUMBER]" at bounding box center [604, 91] width 147 height 113
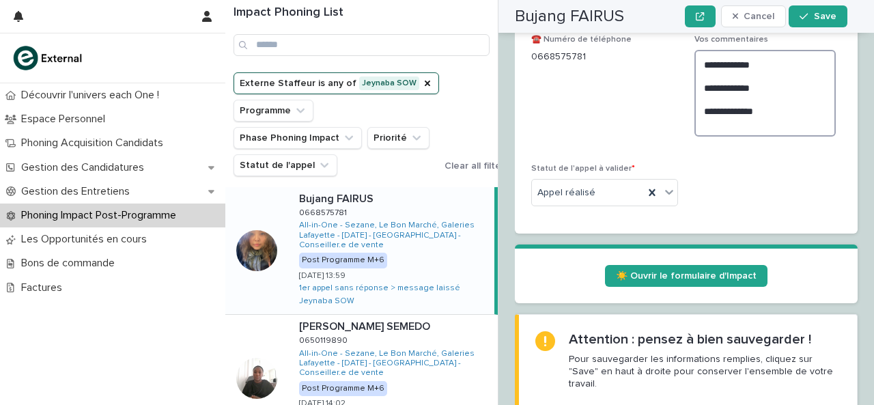
click at [738, 136] on textarea "**********" at bounding box center [765, 93] width 141 height 86
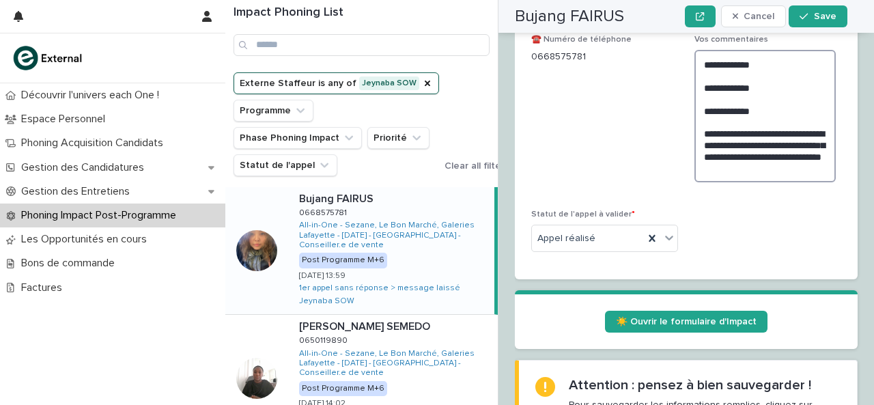
drag, startPoint x: 796, startPoint y: 195, endPoint x: 691, endPoint y: 156, distance: 111.9
click at [695, 156] on textarea "**********" at bounding box center [765, 116] width 141 height 132
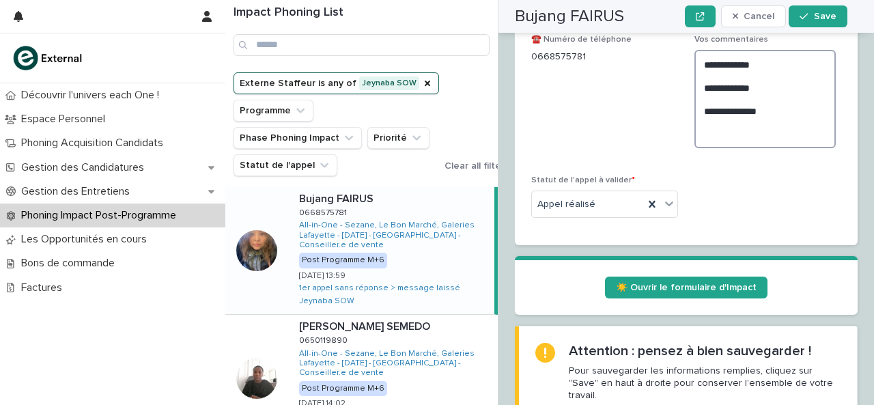
paste textarea "**********"
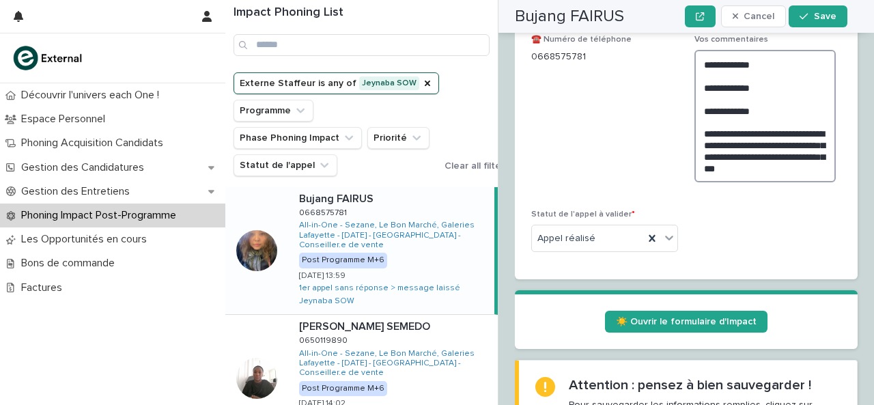
click at [815, 182] on textarea "**********" at bounding box center [765, 116] width 141 height 132
click at [822, 182] on textarea "**********" at bounding box center [765, 116] width 141 height 132
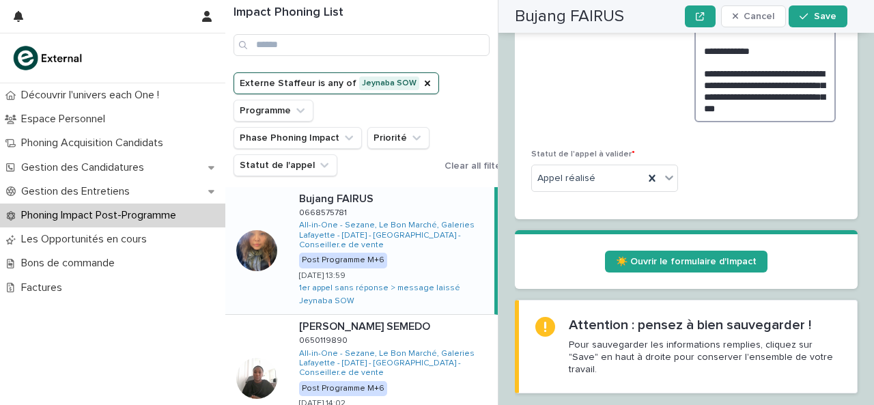
scroll to position [548, 0]
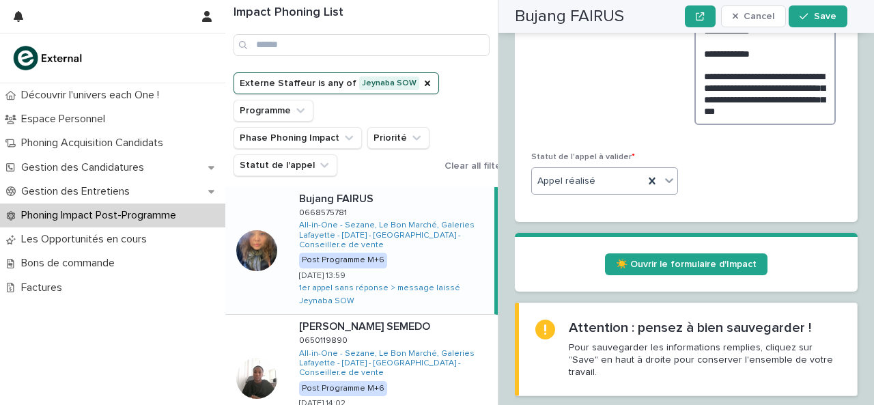
type textarea "**********"
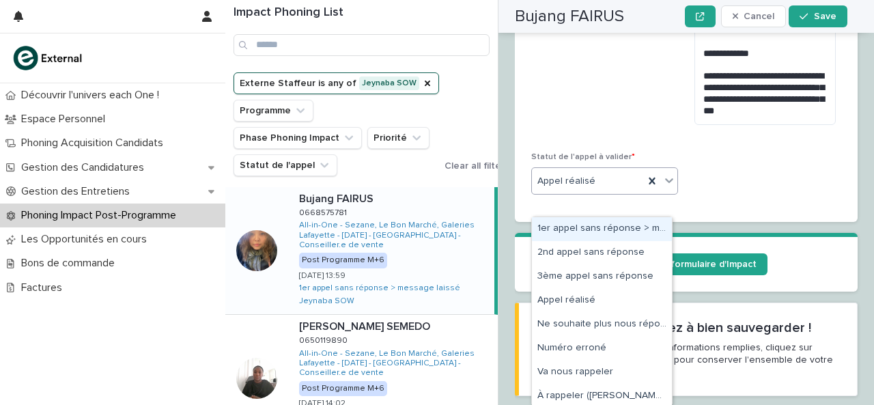
click at [663, 187] on icon at bounding box center [670, 180] width 14 height 14
click at [574, 234] on div "1er appel sans réponse > message laissé" at bounding box center [602, 229] width 140 height 24
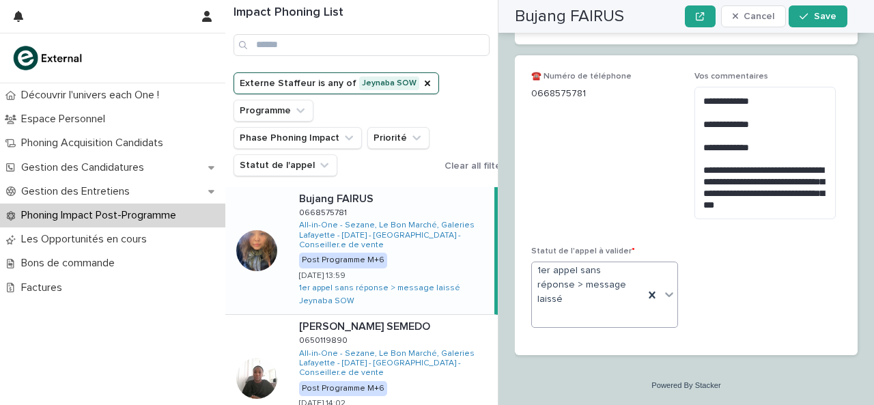
scroll to position [475, 0]
click at [661, 286] on div at bounding box center [669, 294] width 16 height 25
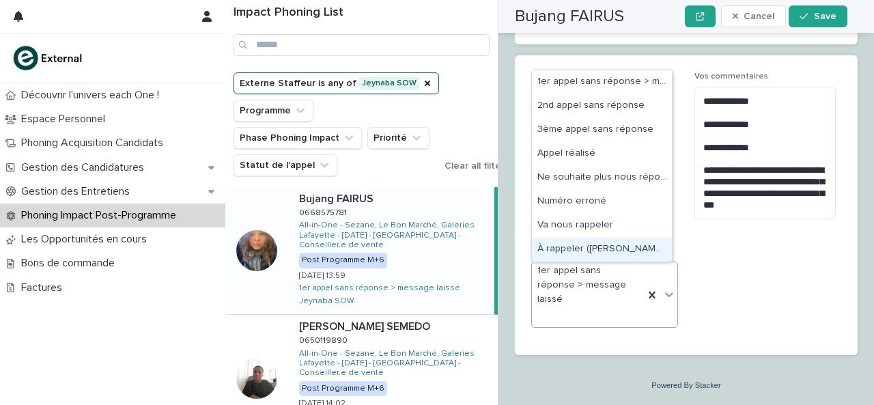
click at [583, 253] on div "À rappeler ([PERSON_NAME] en commentaire)" at bounding box center [602, 250] width 140 height 24
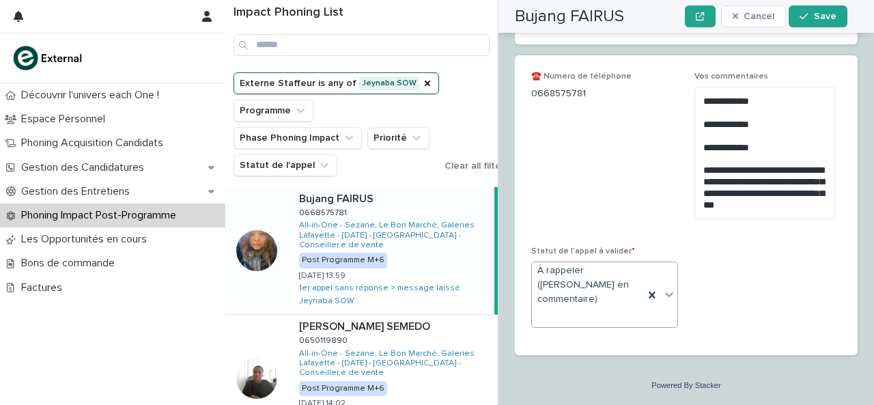
scroll to position [460, 0]
click at [661, 256] on p "Statut de l'appel à valider *" at bounding box center [604, 252] width 147 height 10
click at [821, 23] on button "Save" at bounding box center [818, 16] width 58 height 22
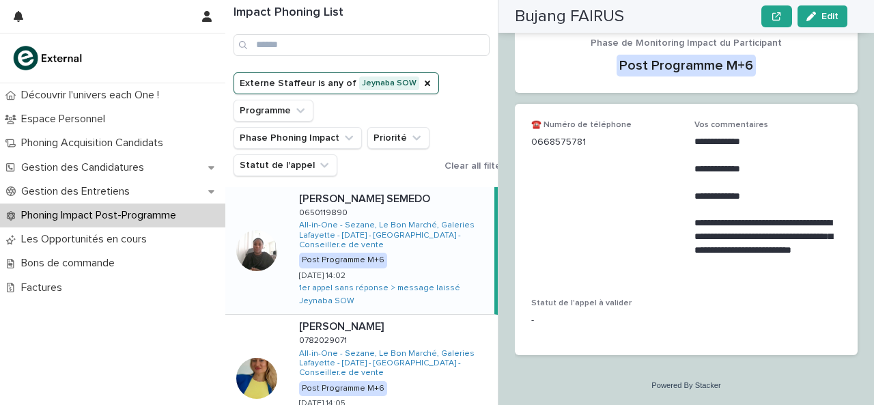
scroll to position [320, 0]
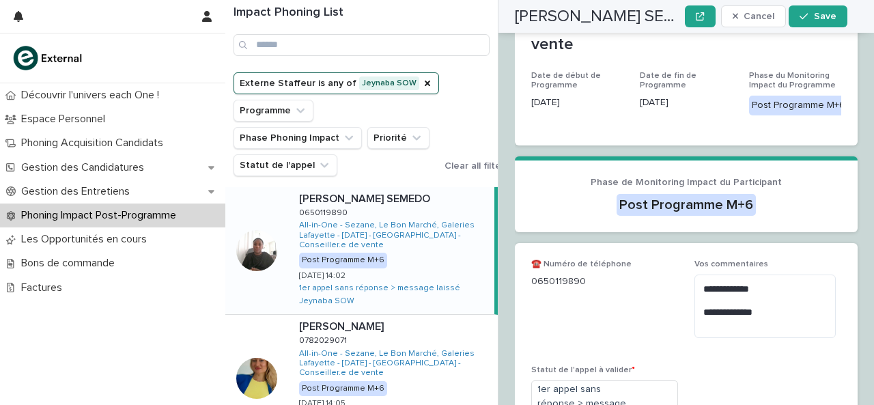
drag, startPoint x: 532, startPoint y: 249, endPoint x: 589, endPoint y: 250, distance: 56.7
click at [587, 275] on p "0650119890" at bounding box center [604, 282] width 147 height 14
click at [750, 298] on textarea "**********" at bounding box center [765, 306] width 141 height 63
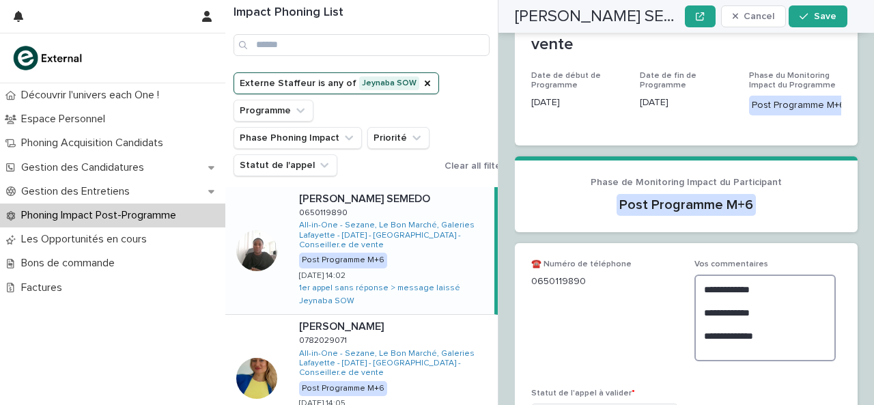
scroll to position [429, 0]
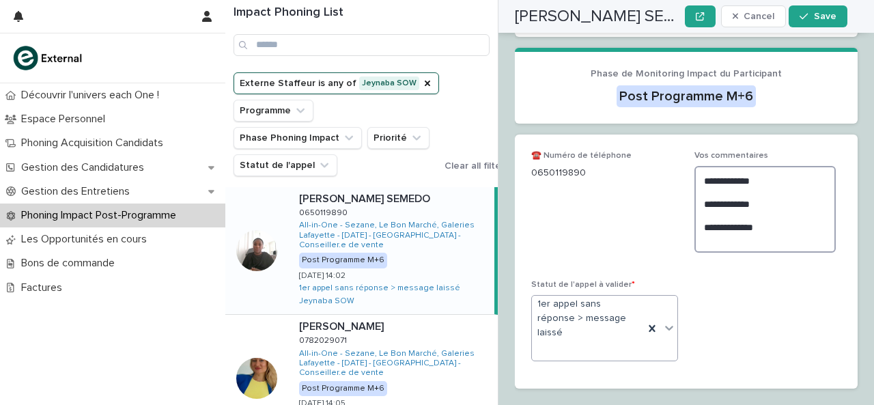
type textarea "**********"
click at [669, 321] on icon at bounding box center [670, 328] width 14 height 14
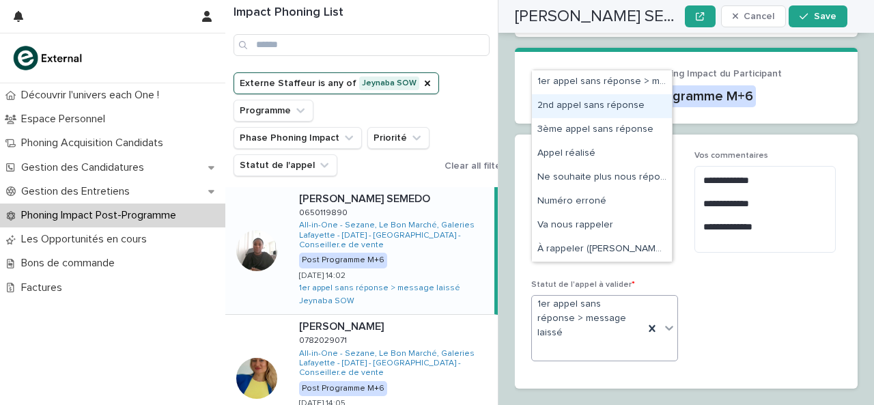
click at [611, 108] on div "2nd appel sans réponse" at bounding box center [602, 106] width 140 height 24
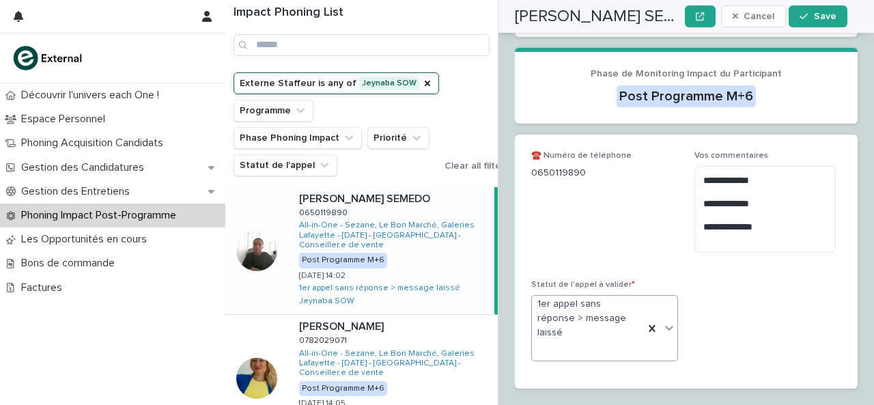
scroll to position [415, 0]
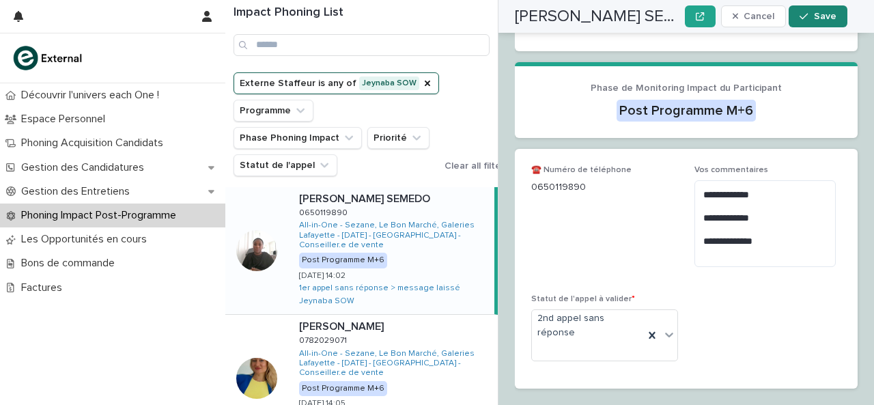
click at [810, 25] on button "Save" at bounding box center [818, 16] width 58 height 22
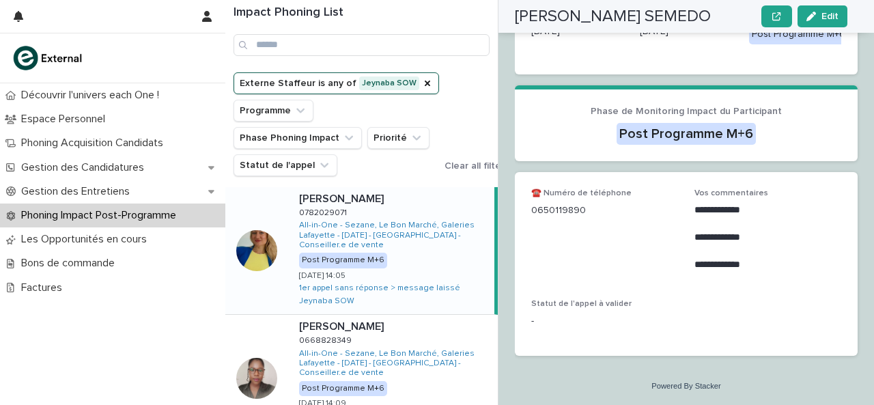
scroll to position [318, 0]
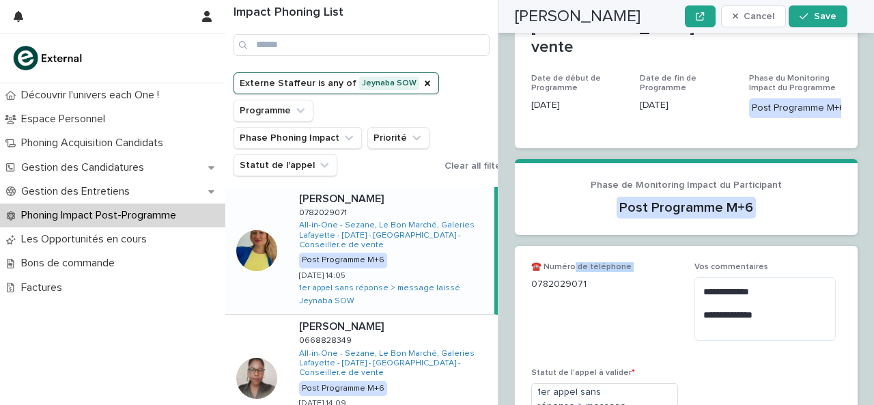
drag, startPoint x: 533, startPoint y: 248, endPoint x: 587, endPoint y: 255, distance: 54.4
click at [613, 275] on div "0782029071" at bounding box center [604, 283] width 147 height 17
click at [587, 277] on p "0782029071" at bounding box center [604, 284] width 147 height 14
drag, startPoint x: 587, startPoint y: 255, endPoint x: 547, endPoint y: 251, distance: 39.8
click at [547, 277] on p "0782029071" at bounding box center [604, 284] width 147 height 14
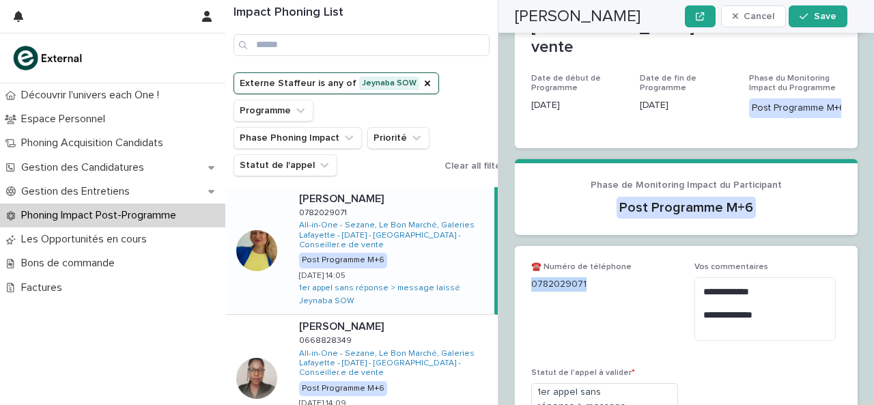
drag, startPoint x: 533, startPoint y: 251, endPoint x: 593, endPoint y: 245, distance: 60.4
click at [593, 277] on p "0782029071" at bounding box center [604, 284] width 147 height 14
click at [779, 286] on textarea "**********" at bounding box center [765, 308] width 141 height 63
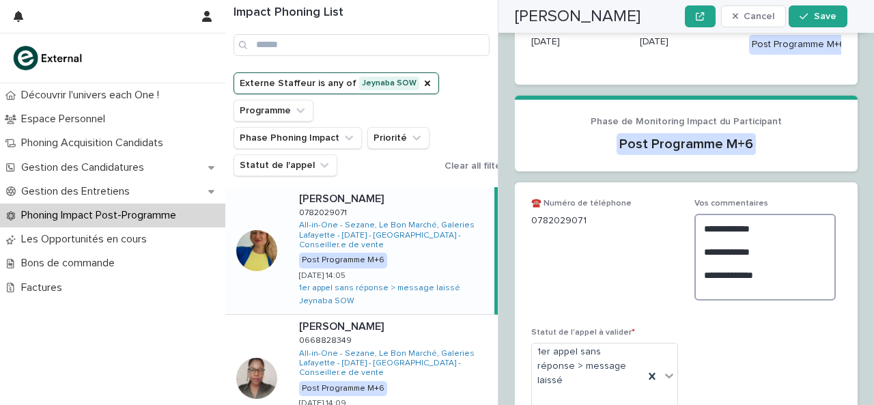
scroll to position [429, 0]
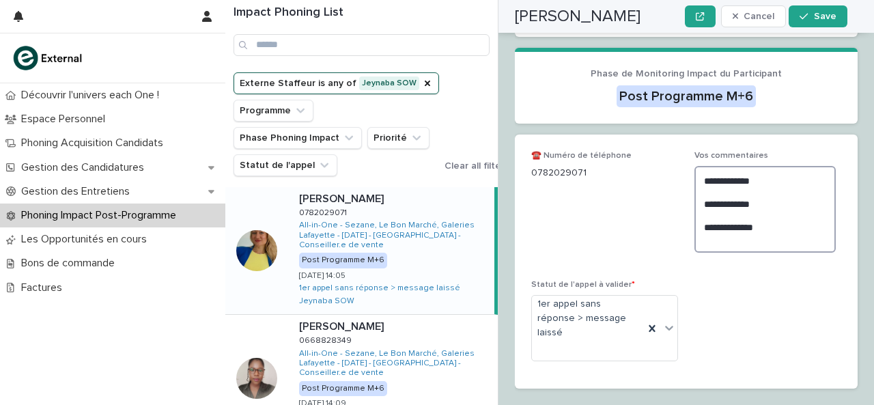
type textarea "**********"
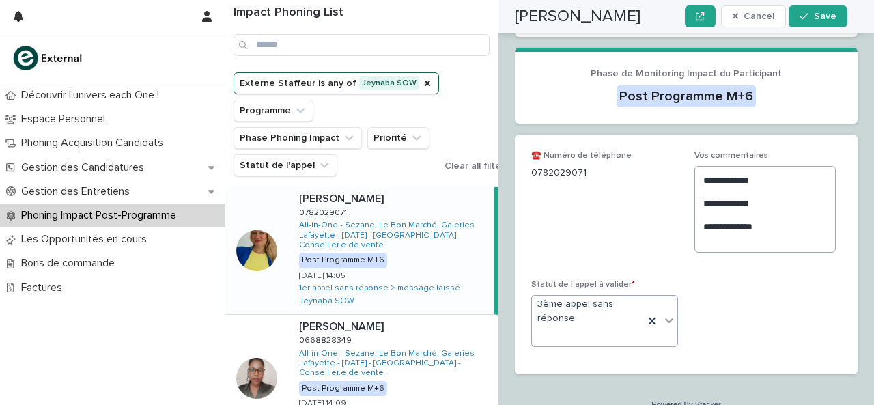
scroll to position [415, 0]
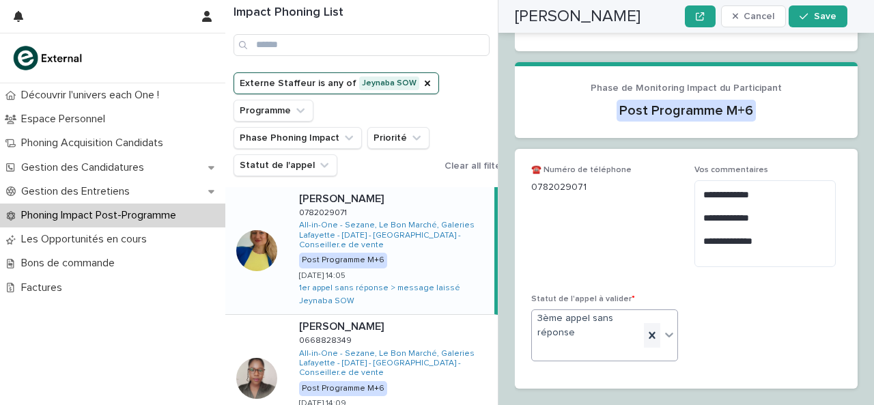
click at [650, 329] on icon at bounding box center [652, 336] width 14 height 14
click at [821, 27] on div "[PERSON_NAME] Cancel Save" at bounding box center [681, 16] width 333 height 33
click at [830, 18] on span "Save" at bounding box center [825, 17] width 23 height 10
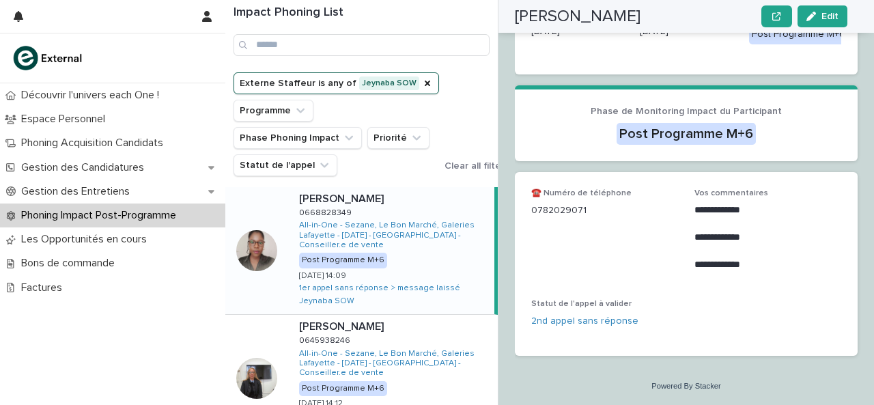
scroll to position [263, 0]
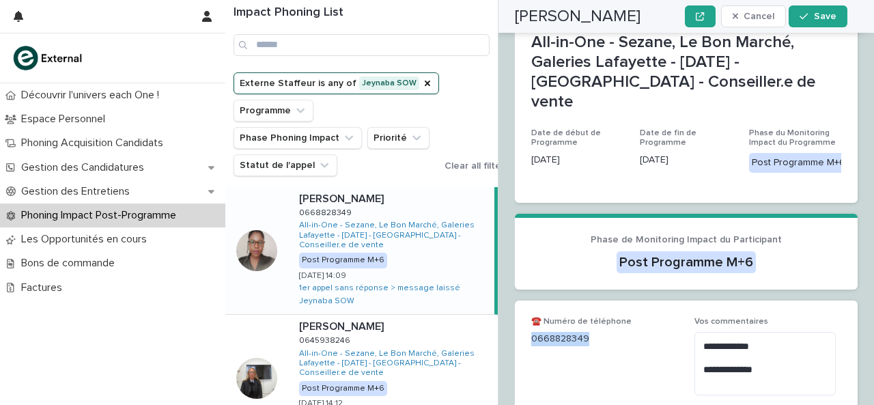
drag, startPoint x: 533, startPoint y: 249, endPoint x: 596, endPoint y: 252, distance: 63.6
click at [596, 332] on p "0668828349" at bounding box center [604, 339] width 147 height 14
click at [780, 332] on textarea "**********" at bounding box center [765, 363] width 141 height 63
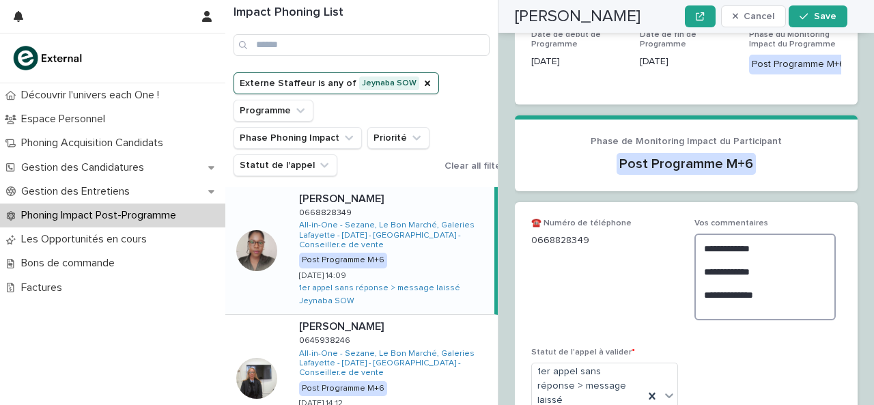
scroll to position [374, 0]
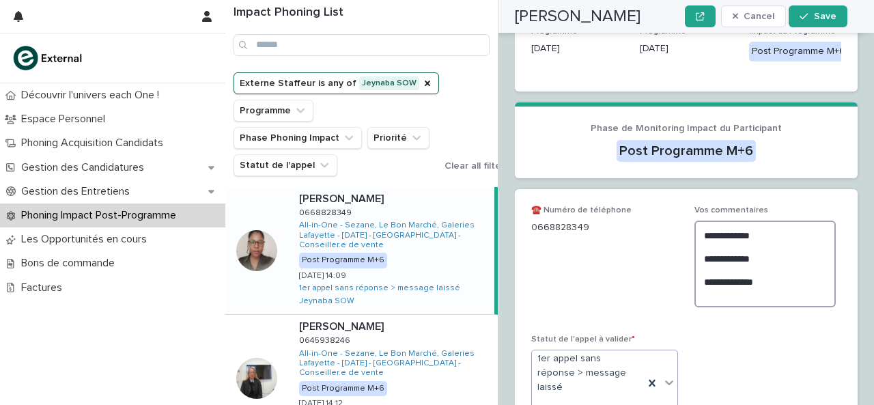
type textarea "**********"
click at [661, 370] on div at bounding box center [669, 382] width 16 height 25
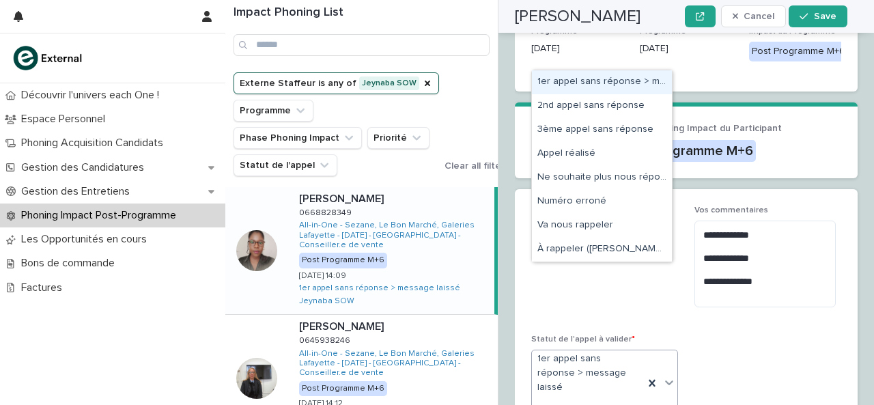
click at [663, 376] on icon at bounding box center [670, 383] width 14 height 14
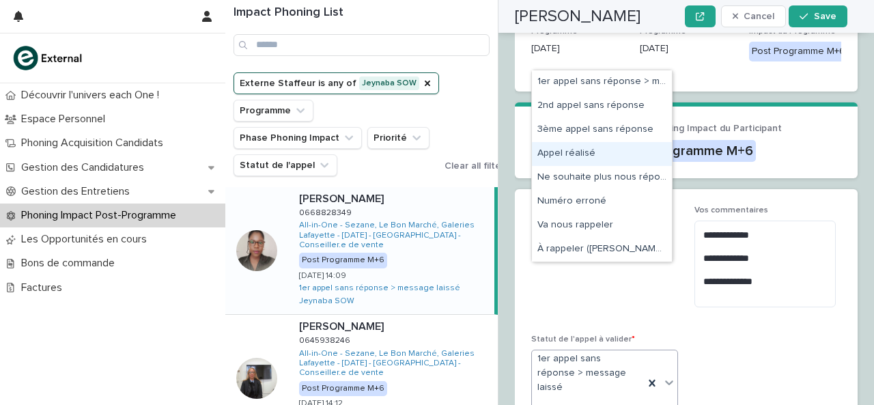
click at [612, 160] on div "Appel réalisé" at bounding box center [602, 154] width 140 height 24
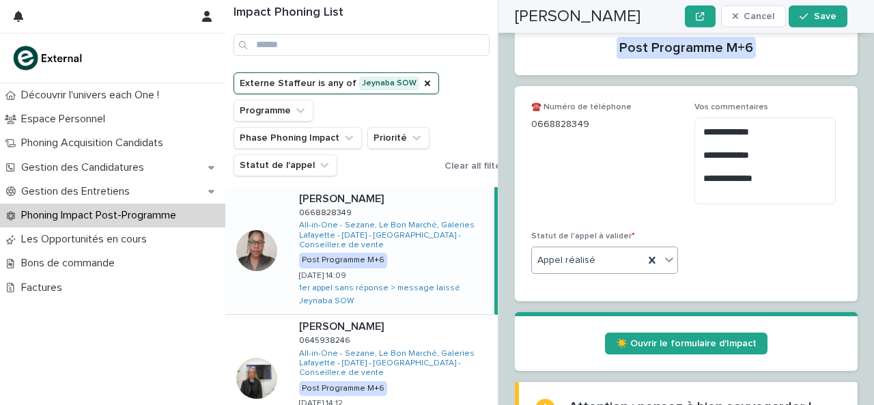
scroll to position [496, 0]
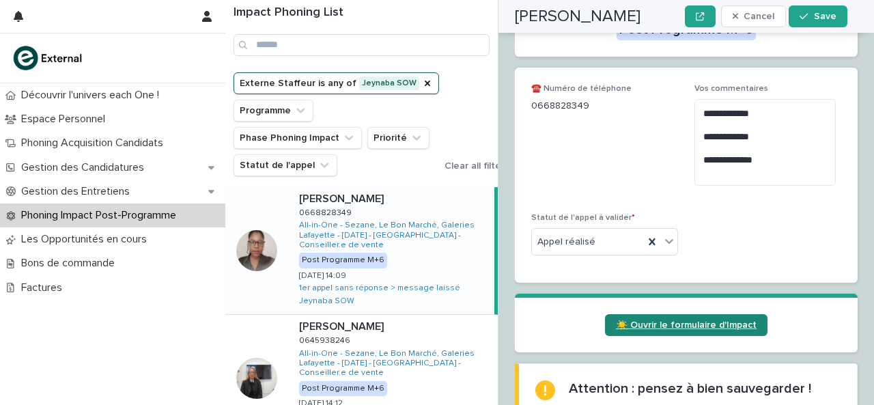
click at [662, 320] on span "☀️ Ouvrir le formulaire d'Impact" at bounding box center [686, 325] width 141 height 10
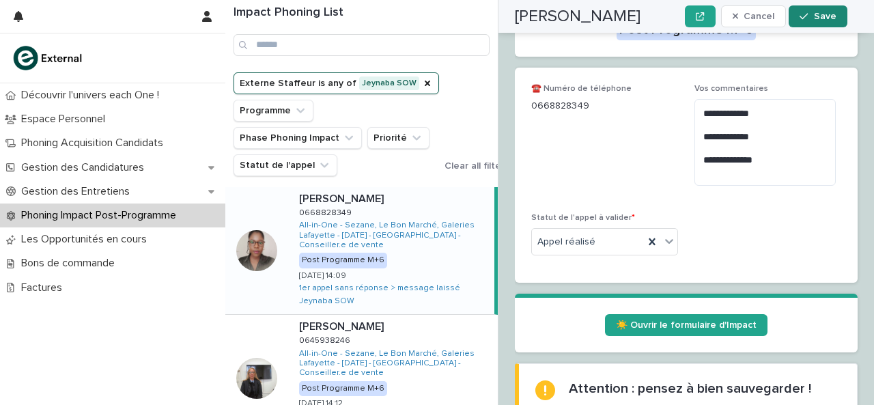
click at [815, 25] on button "Save" at bounding box center [818, 16] width 58 height 22
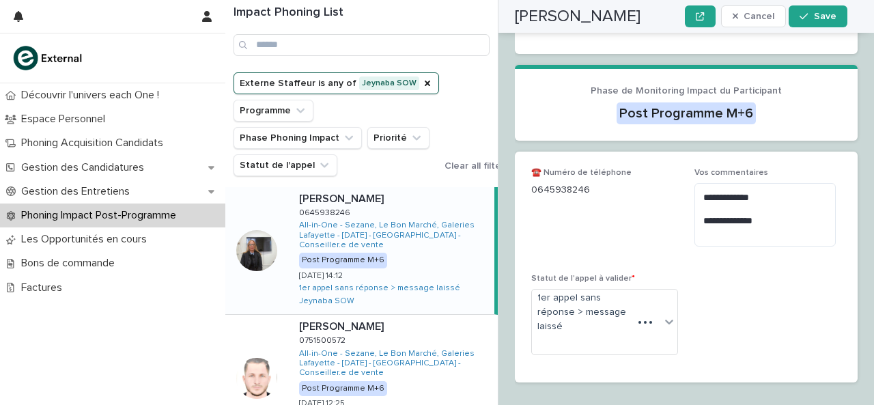
scroll to position [326, 0]
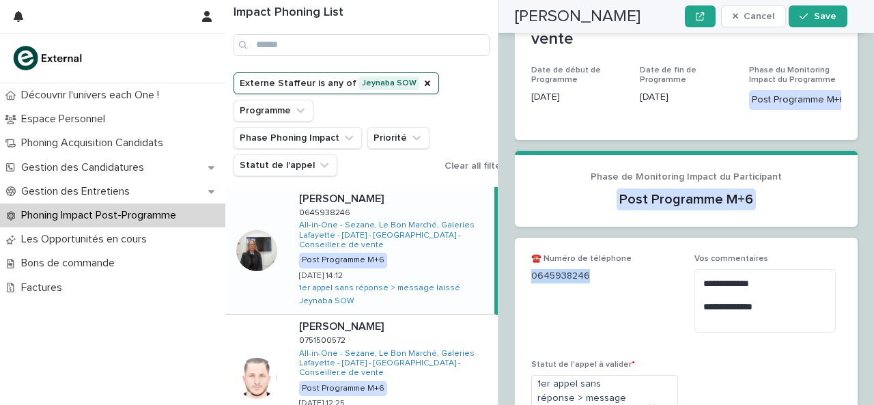
drag, startPoint x: 531, startPoint y: 191, endPoint x: 622, endPoint y: 195, distance: 90.3
click at [622, 269] on p "0645938246" at bounding box center [604, 276] width 147 height 14
click at [779, 269] on textarea "**********" at bounding box center [765, 300] width 141 height 63
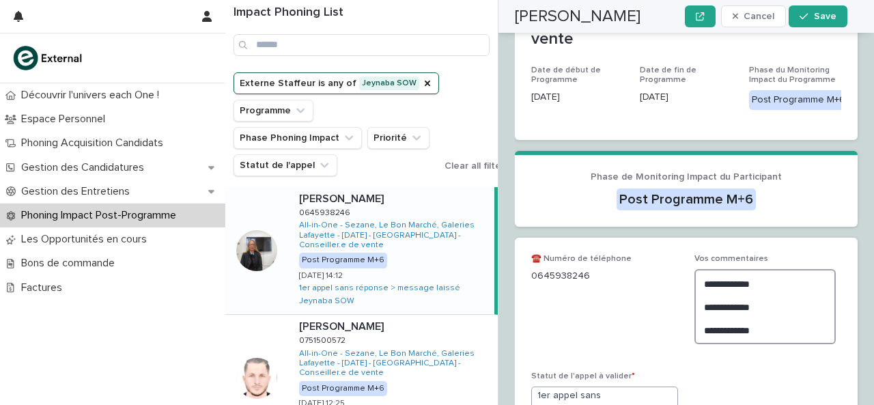
type textarea "**********"
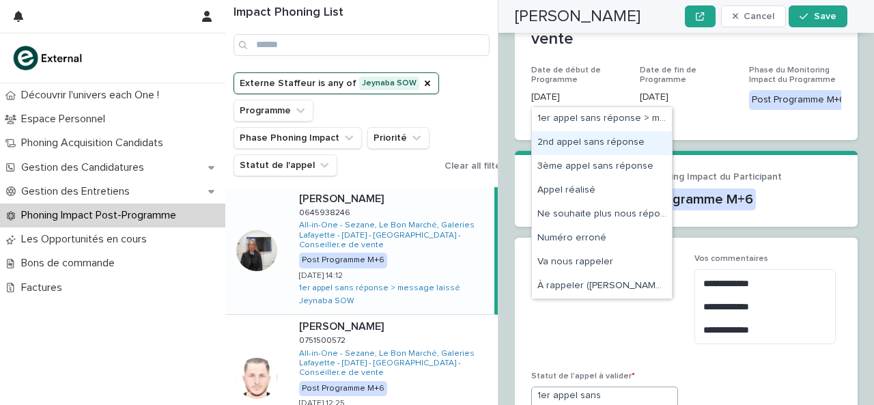
click at [624, 137] on div "2nd appel sans réponse" at bounding box center [602, 143] width 140 height 24
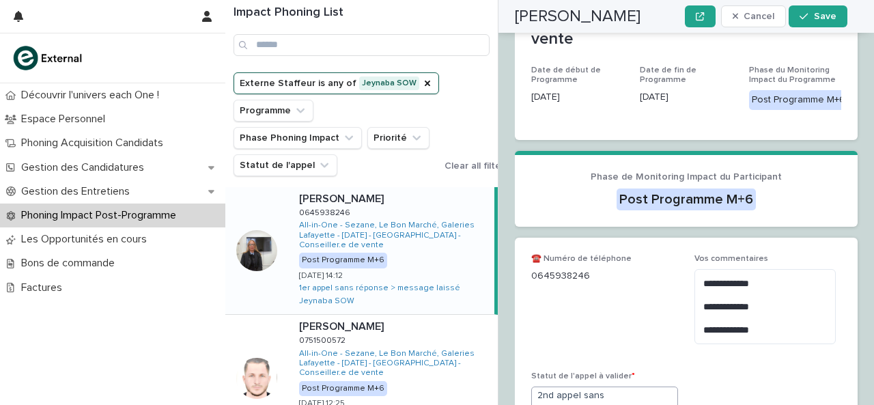
scroll to position [319, 0]
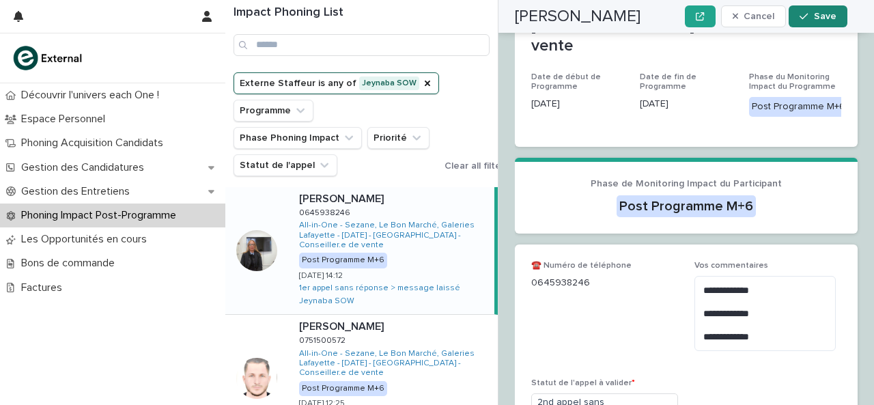
click at [821, 21] on button "Save" at bounding box center [818, 16] width 58 height 22
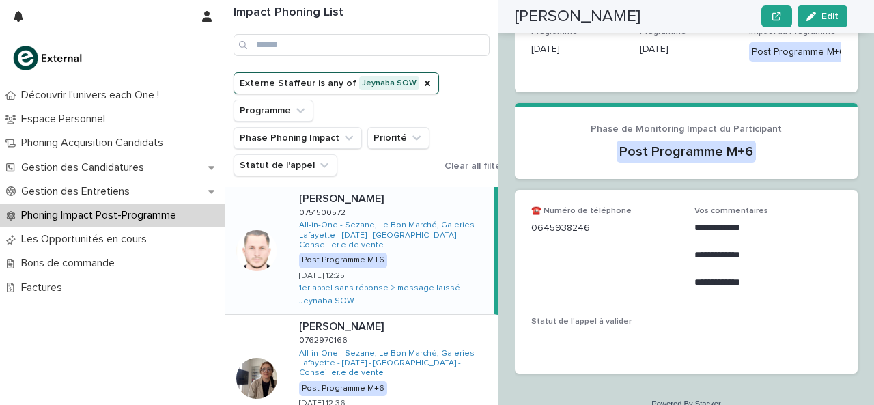
scroll to position [228, 0]
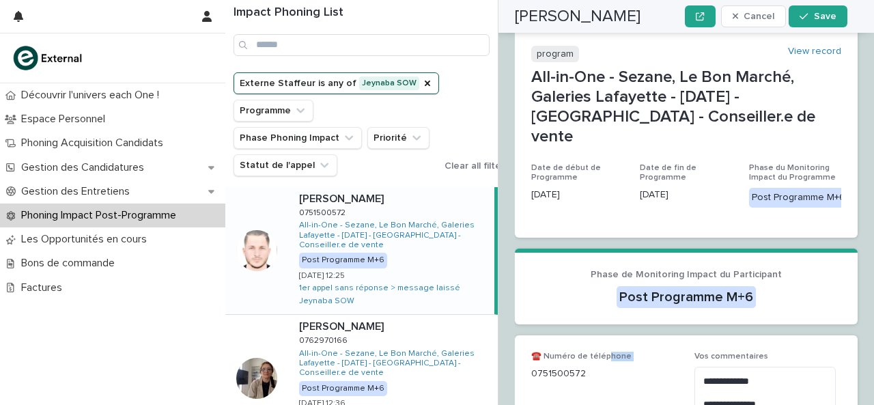
drag, startPoint x: 533, startPoint y: 342, endPoint x: 604, endPoint y: 331, distance: 71.8
click at [604, 352] on div "☎️ Numéro de téléphone [PHONE_NUMBER]" at bounding box center [604, 372] width 147 height 40
click at [582, 367] on p "0751500572" at bounding box center [604, 374] width 147 height 14
drag, startPoint x: 582, startPoint y: 338, endPoint x: 551, endPoint y: 341, distance: 30.9
click at [551, 367] on p "0751500572" at bounding box center [604, 374] width 147 height 14
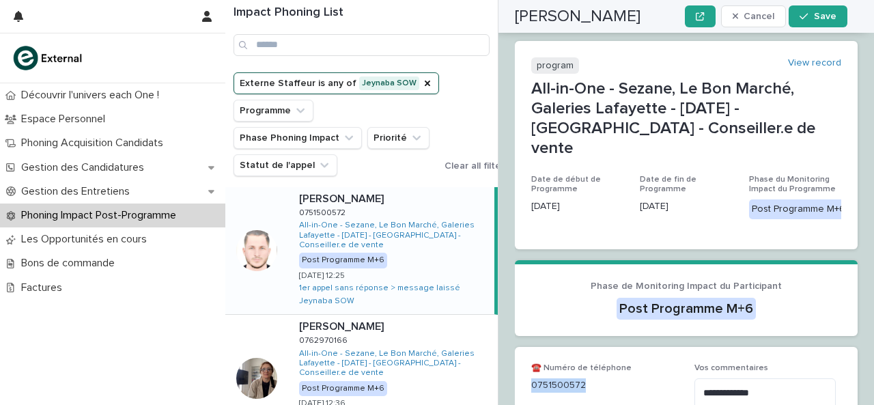
scroll to position [406, 0]
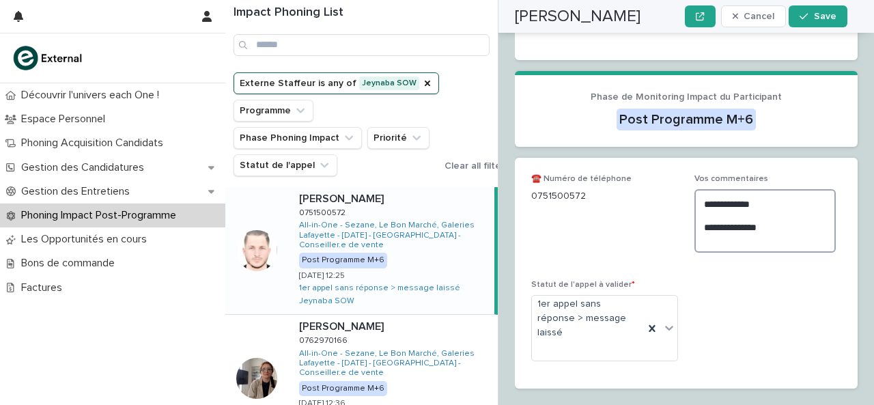
click at [716, 217] on textarea "**********" at bounding box center [765, 220] width 141 height 63
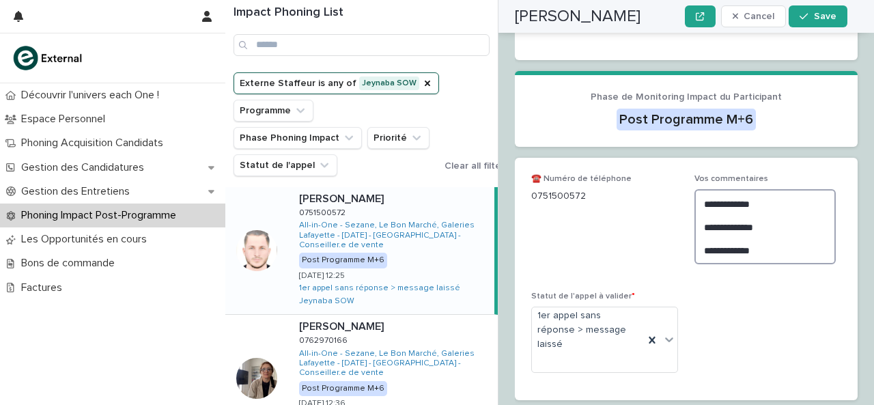
scroll to position [417, 0]
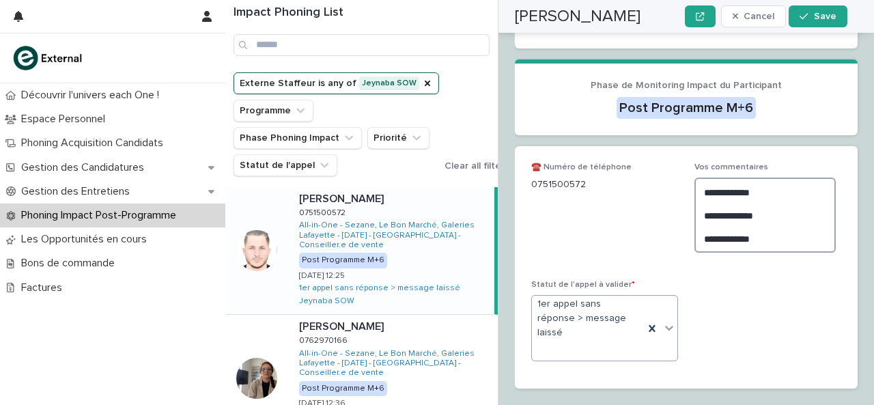
type textarea "**********"
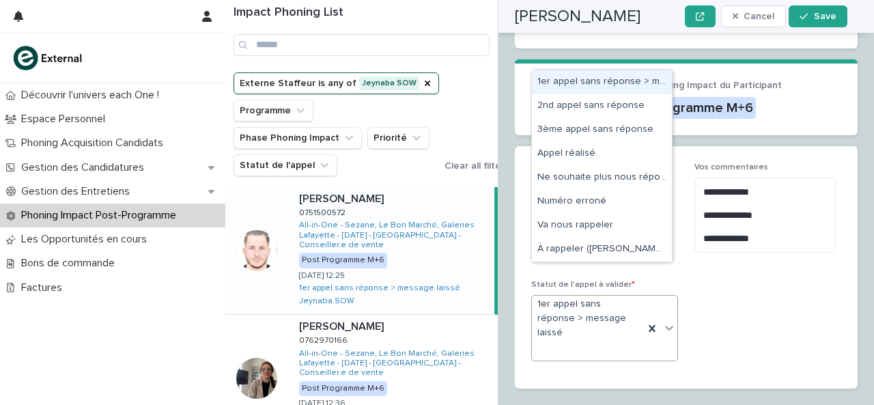
click at [663, 321] on icon at bounding box center [670, 328] width 14 height 14
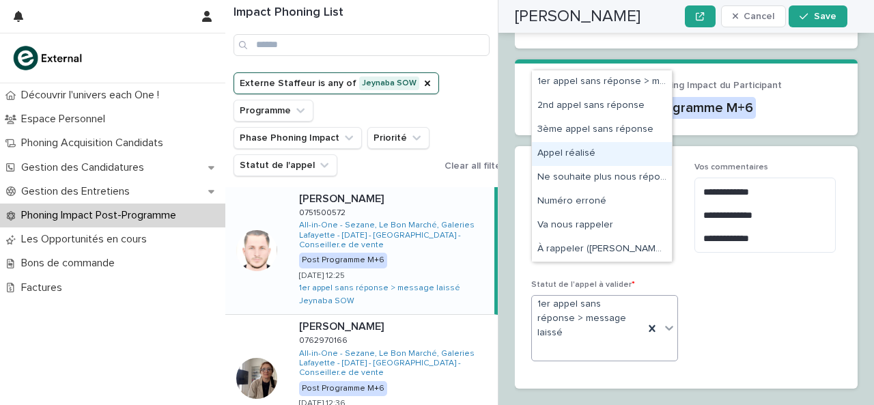
click at [593, 162] on div "Appel réalisé" at bounding box center [602, 154] width 140 height 24
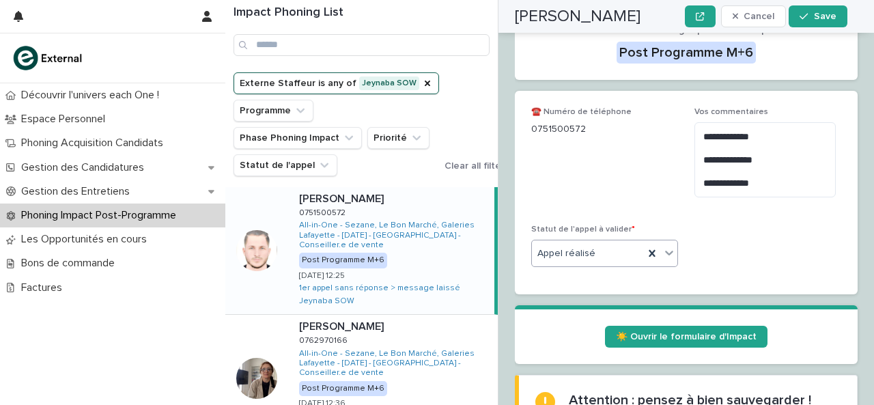
scroll to position [478, 0]
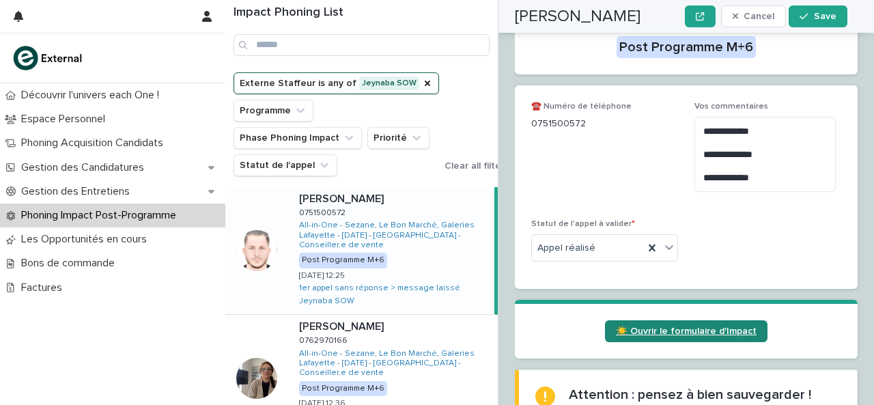
click at [633, 320] on link "☀️ Ouvrir le formulaire d'Impact" at bounding box center [686, 331] width 163 height 22
click at [809, 26] on button "Save" at bounding box center [818, 16] width 58 height 22
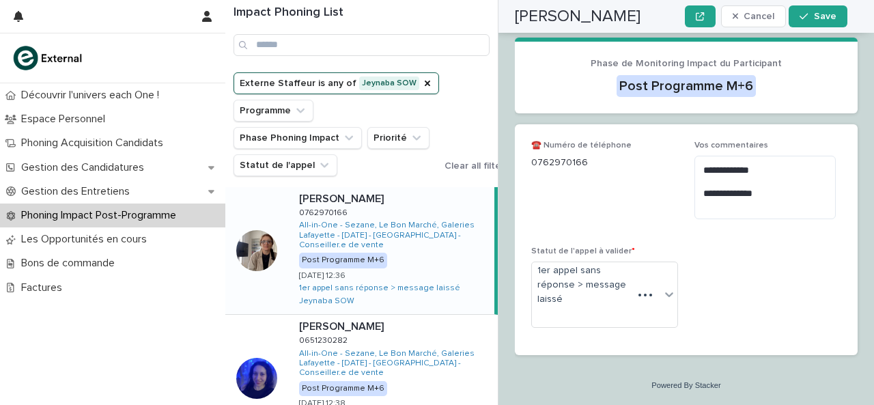
scroll to position [380, 0]
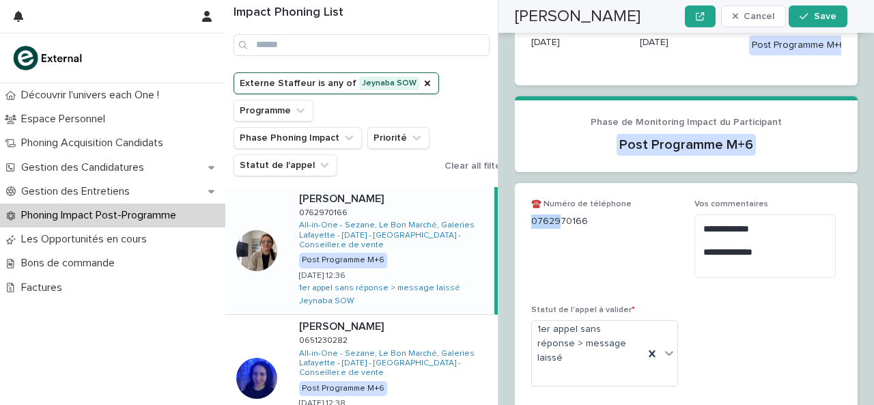
drag, startPoint x: 534, startPoint y: 191, endPoint x: 596, endPoint y: 189, distance: 61.5
click at [596, 214] on p "0762970166" at bounding box center [604, 221] width 147 height 14
click at [805, 236] on textarea "**********" at bounding box center [765, 245] width 141 height 63
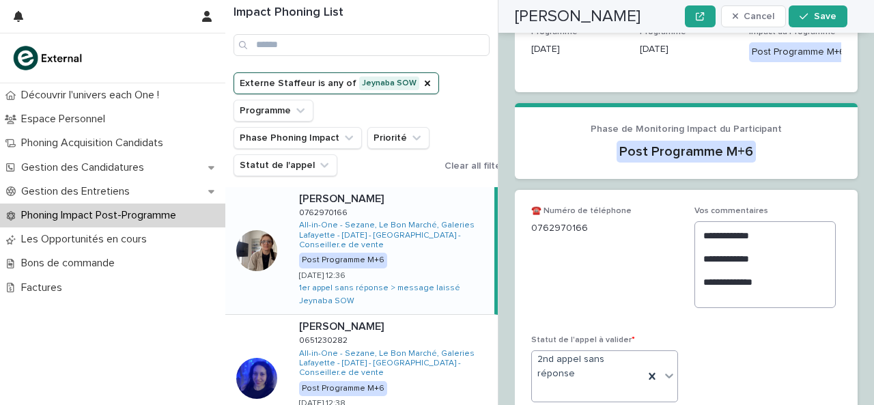
scroll to position [415, 0]
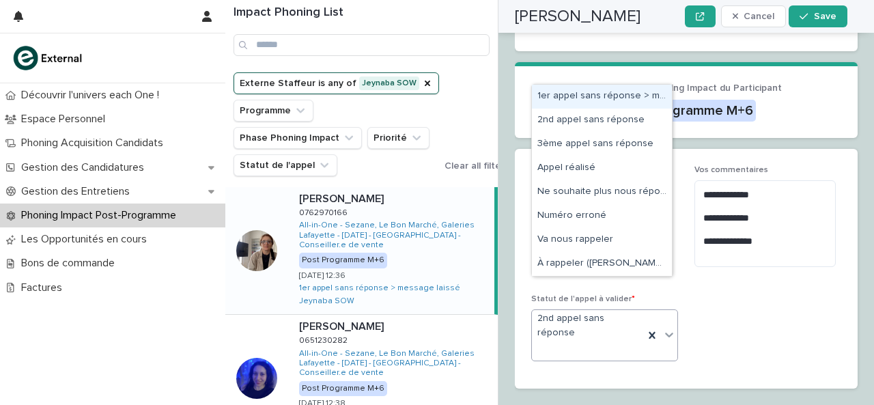
click at [663, 328] on icon at bounding box center [670, 335] width 14 height 14
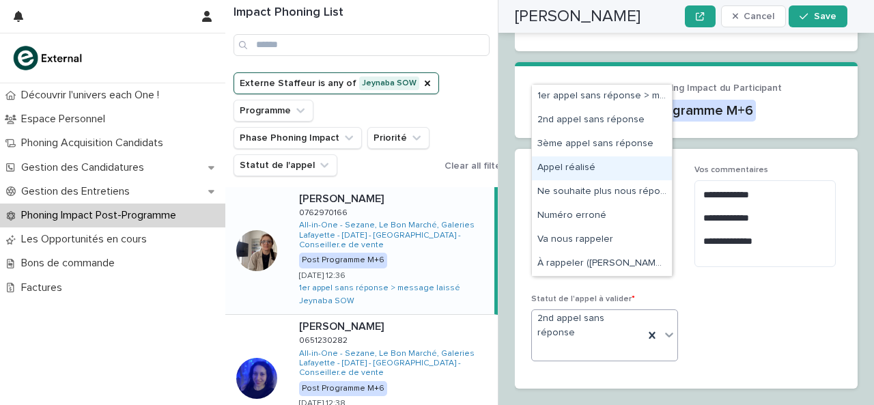
click at [613, 178] on div "Appel réalisé" at bounding box center [602, 168] width 140 height 24
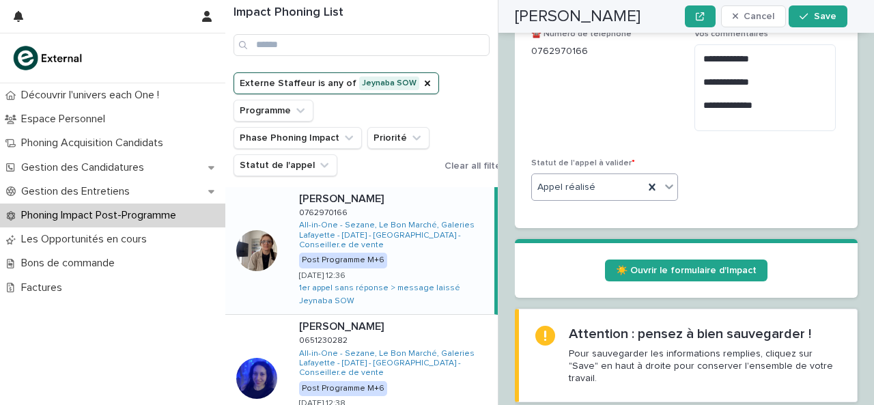
scroll to position [551, 0]
click at [661, 260] on link "☀️ Ouvrir le formulaire d'Impact" at bounding box center [686, 271] width 163 height 22
click at [717, 84] on textarea "**********" at bounding box center [765, 87] width 141 height 86
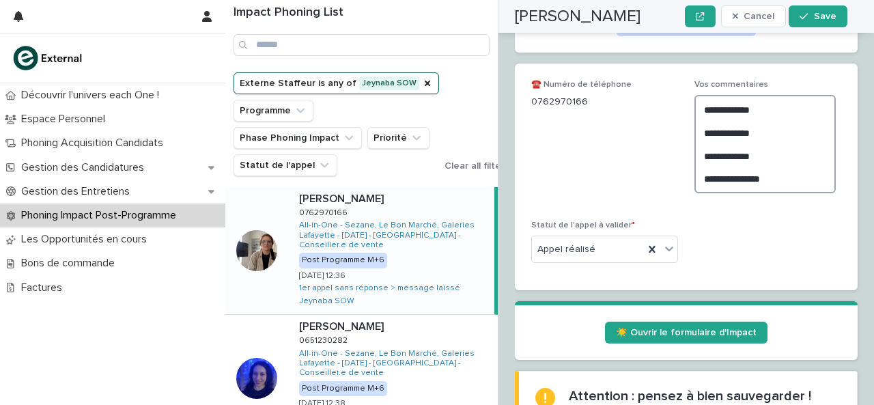
type textarea "**********"
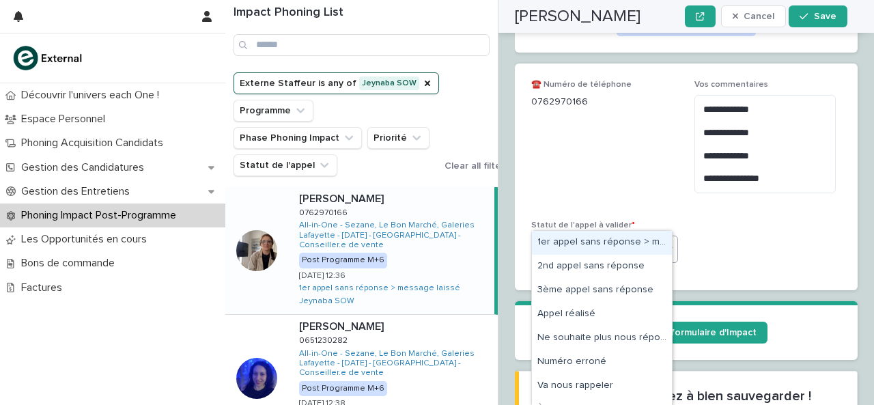
click at [661, 236] on div at bounding box center [669, 248] width 16 height 25
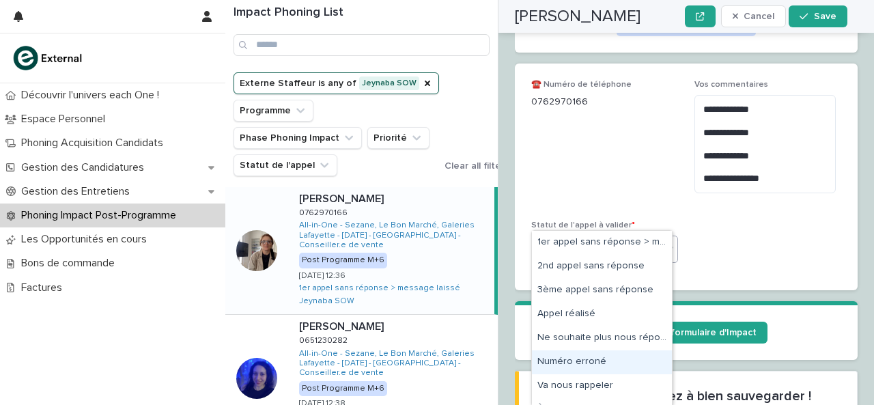
scroll to position [16, 0]
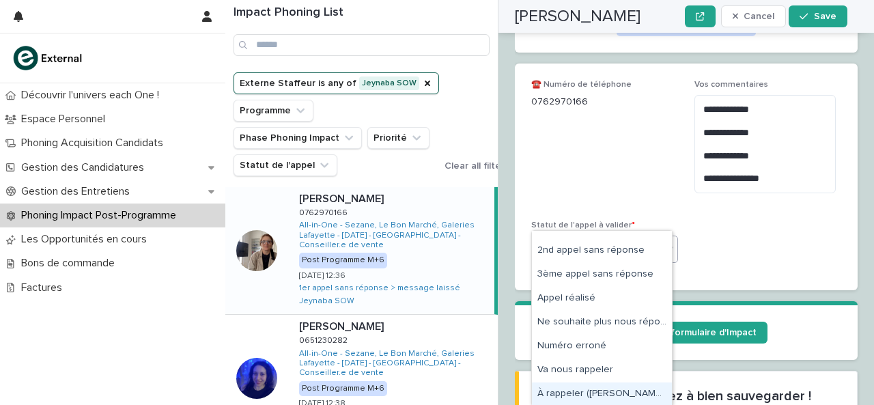
click at [594, 390] on div "À rappeler ([PERSON_NAME] en commentaire)" at bounding box center [602, 395] width 140 height 24
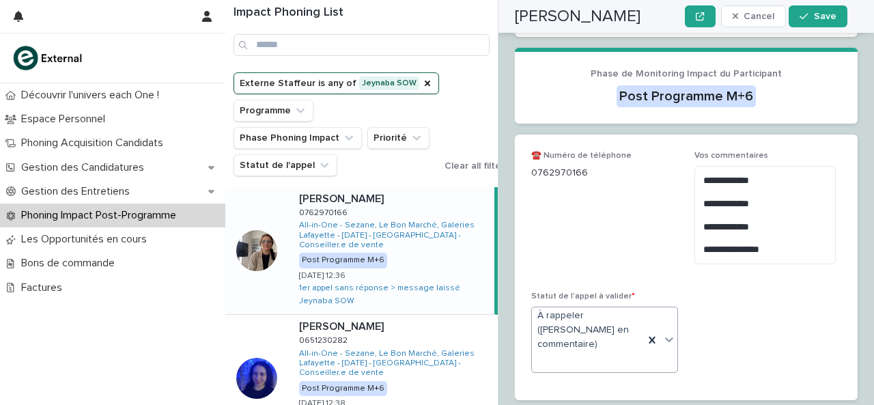
scroll to position [426, 0]
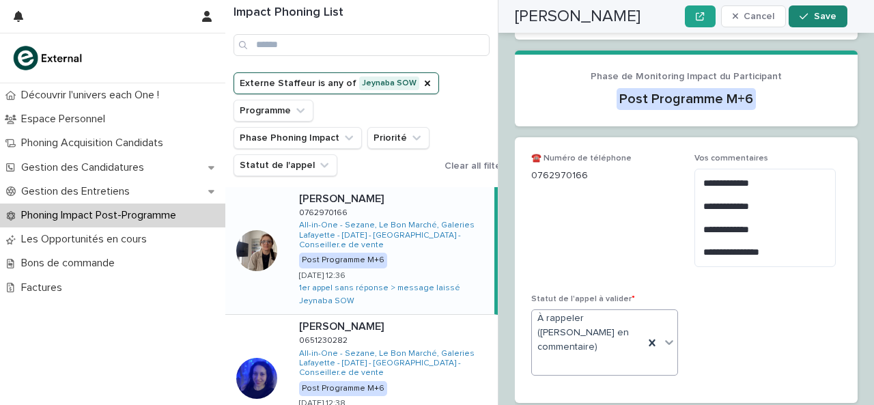
click at [835, 17] on span "Save" at bounding box center [825, 17] width 23 height 10
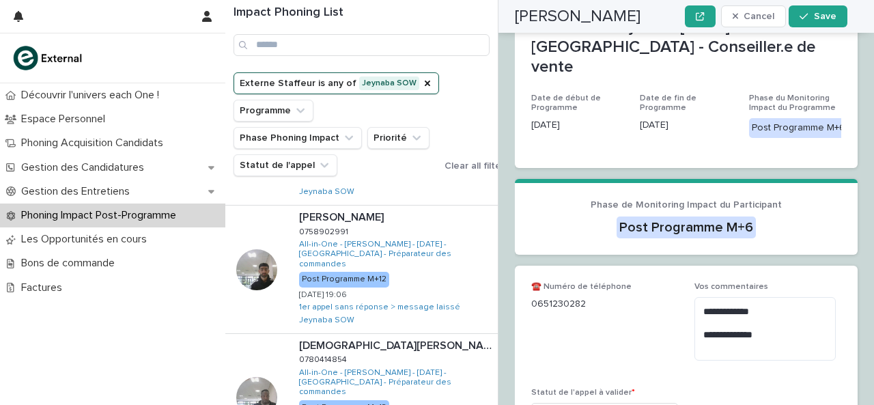
scroll to position [0, 0]
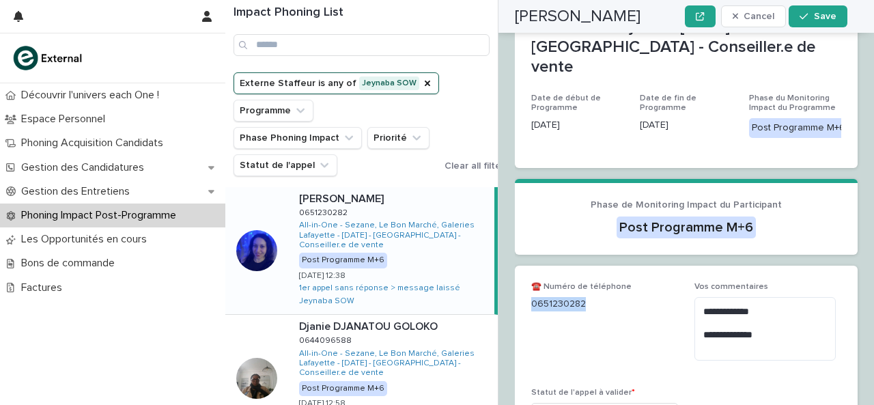
drag, startPoint x: 531, startPoint y: 271, endPoint x: 638, endPoint y: 301, distance: 110.7
click at [638, 301] on span "☎️ Numéro de téléphone [PHONE_NUMBER]" at bounding box center [604, 326] width 147 height 89
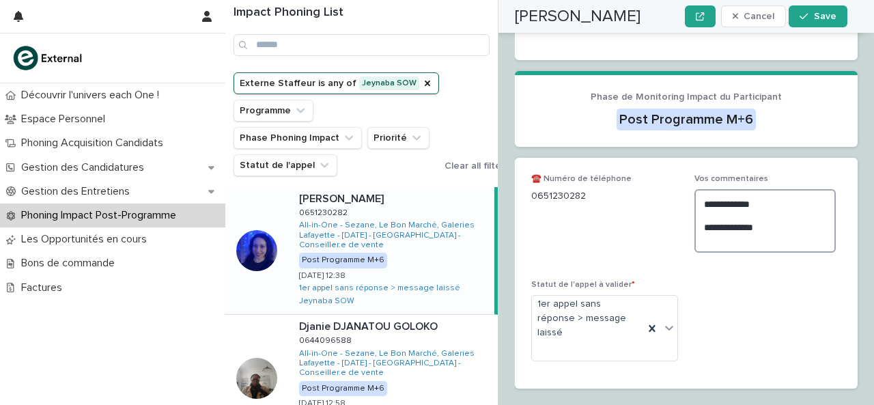
click at [708, 214] on textarea "**********" at bounding box center [765, 220] width 141 height 63
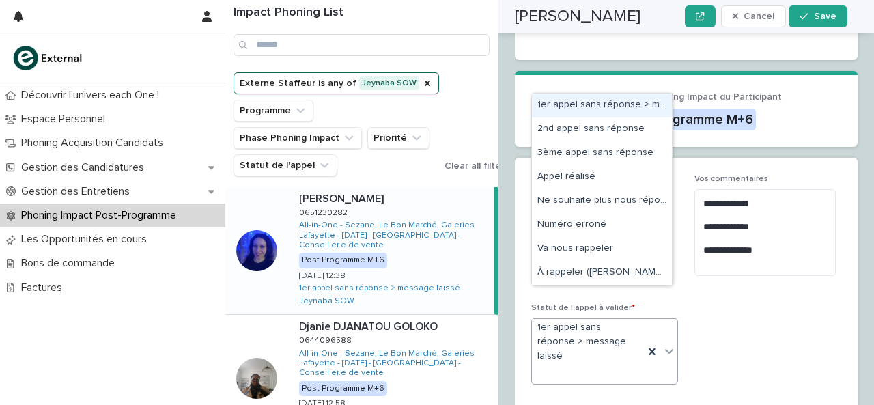
click at [667, 344] on icon at bounding box center [670, 351] width 14 height 14
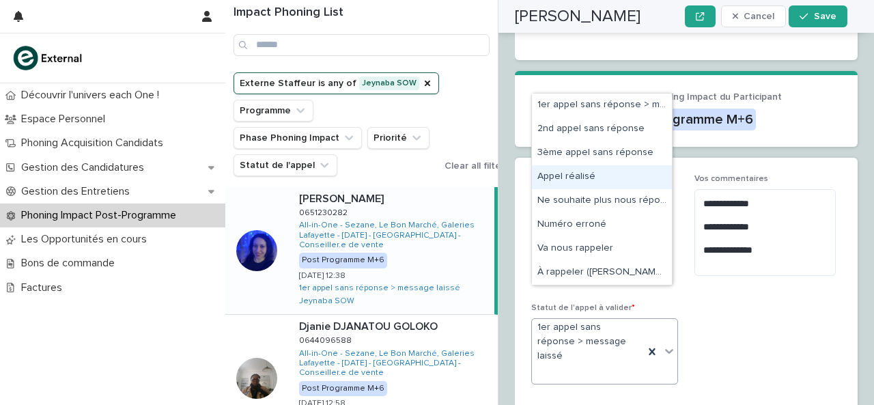
click at [602, 173] on div "Appel réalisé" at bounding box center [602, 177] width 140 height 24
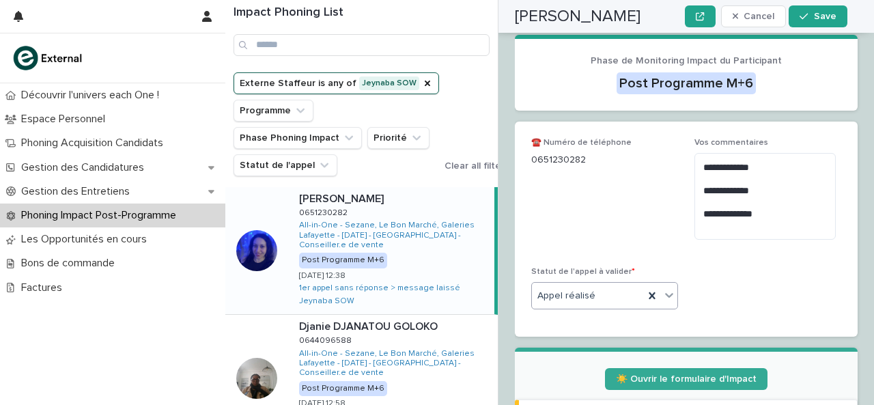
scroll to position [467, 0]
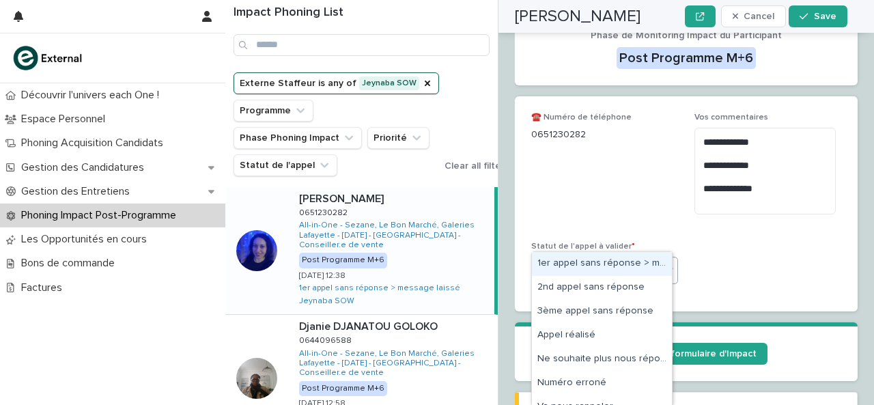
click at [663, 263] on icon at bounding box center [670, 270] width 14 height 14
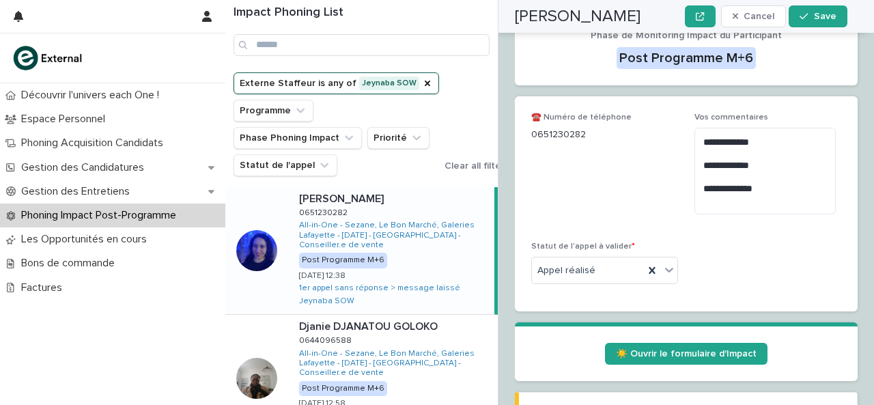
click at [705, 212] on div "**********" at bounding box center [686, 204] width 310 height 182
click at [671, 349] on span "☀️ Ouvrir le formulaire d'Impact" at bounding box center [686, 354] width 141 height 10
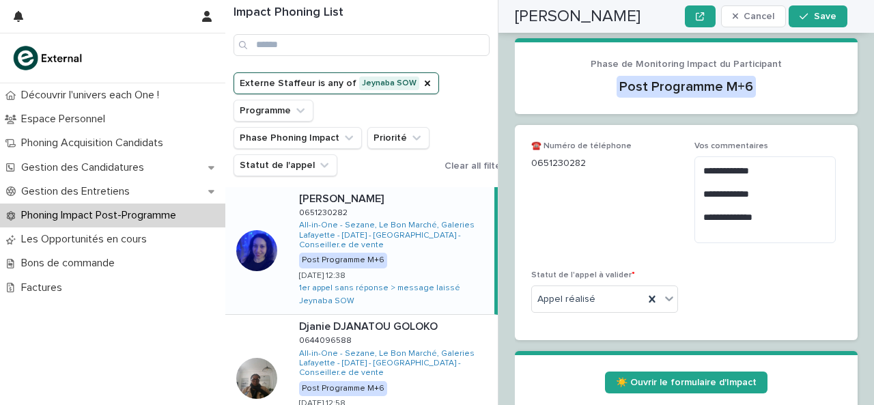
scroll to position [441, 0]
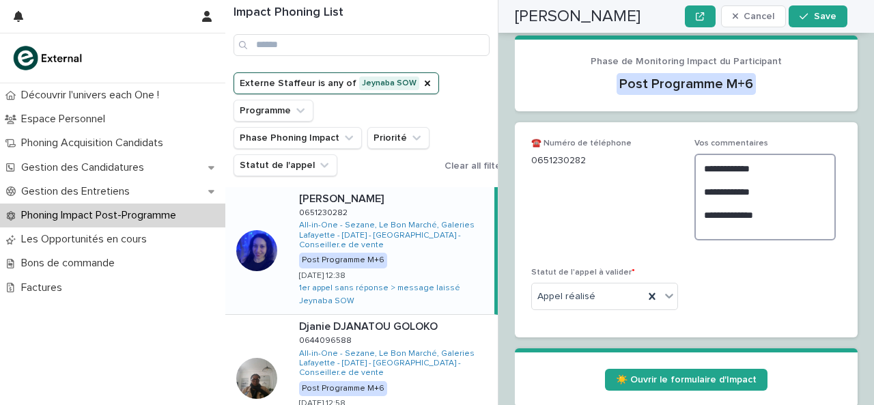
click at [743, 197] on textarea "**********" at bounding box center [765, 197] width 141 height 86
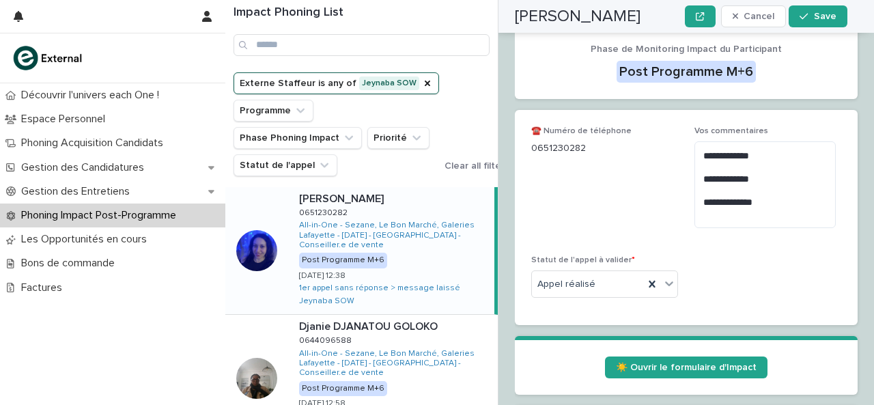
scroll to position [454, 0]
click at [727, 182] on textarea "**********" at bounding box center [765, 184] width 141 height 86
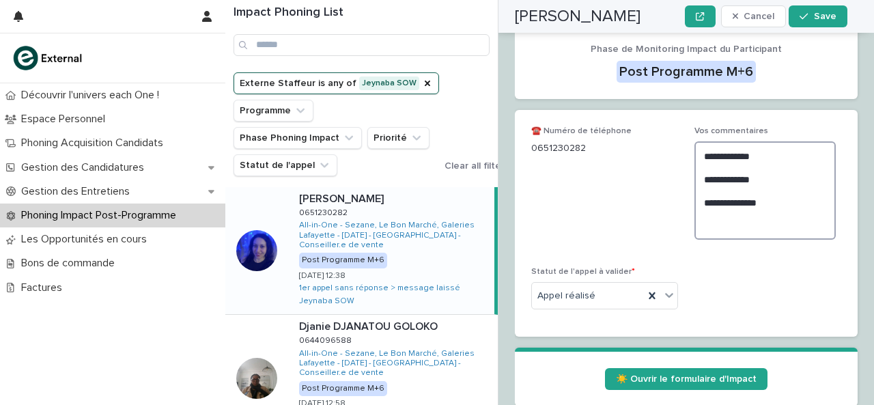
click at [712, 197] on textarea "**********" at bounding box center [765, 190] width 141 height 98
click at [750, 194] on textarea "**********" at bounding box center [765, 190] width 141 height 98
click at [709, 195] on textarea "**********" at bounding box center [765, 190] width 141 height 98
type textarea "**********"
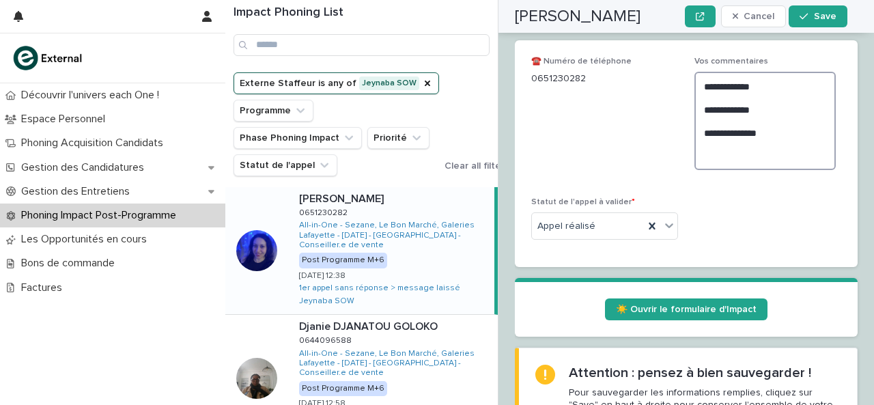
scroll to position [538, 0]
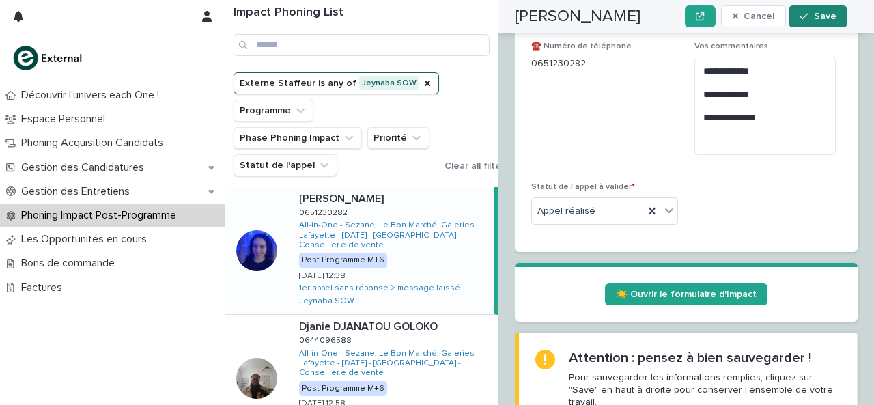
click at [822, 21] on button "Save" at bounding box center [818, 16] width 58 height 22
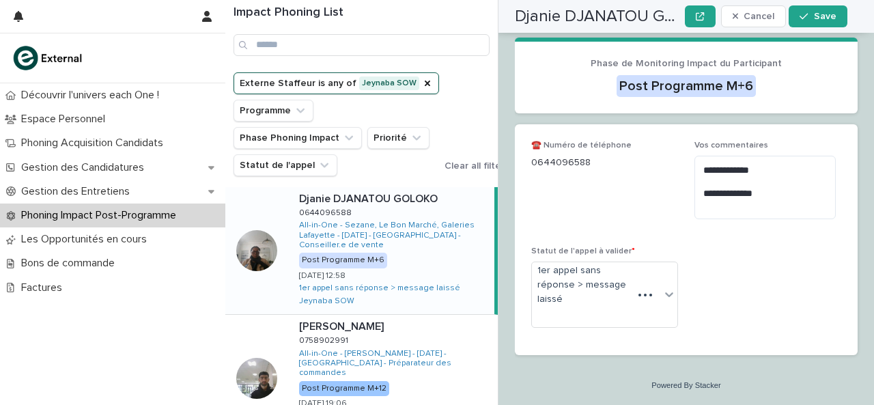
scroll to position [380, 0]
